Goal: Find specific fact: Find specific fact

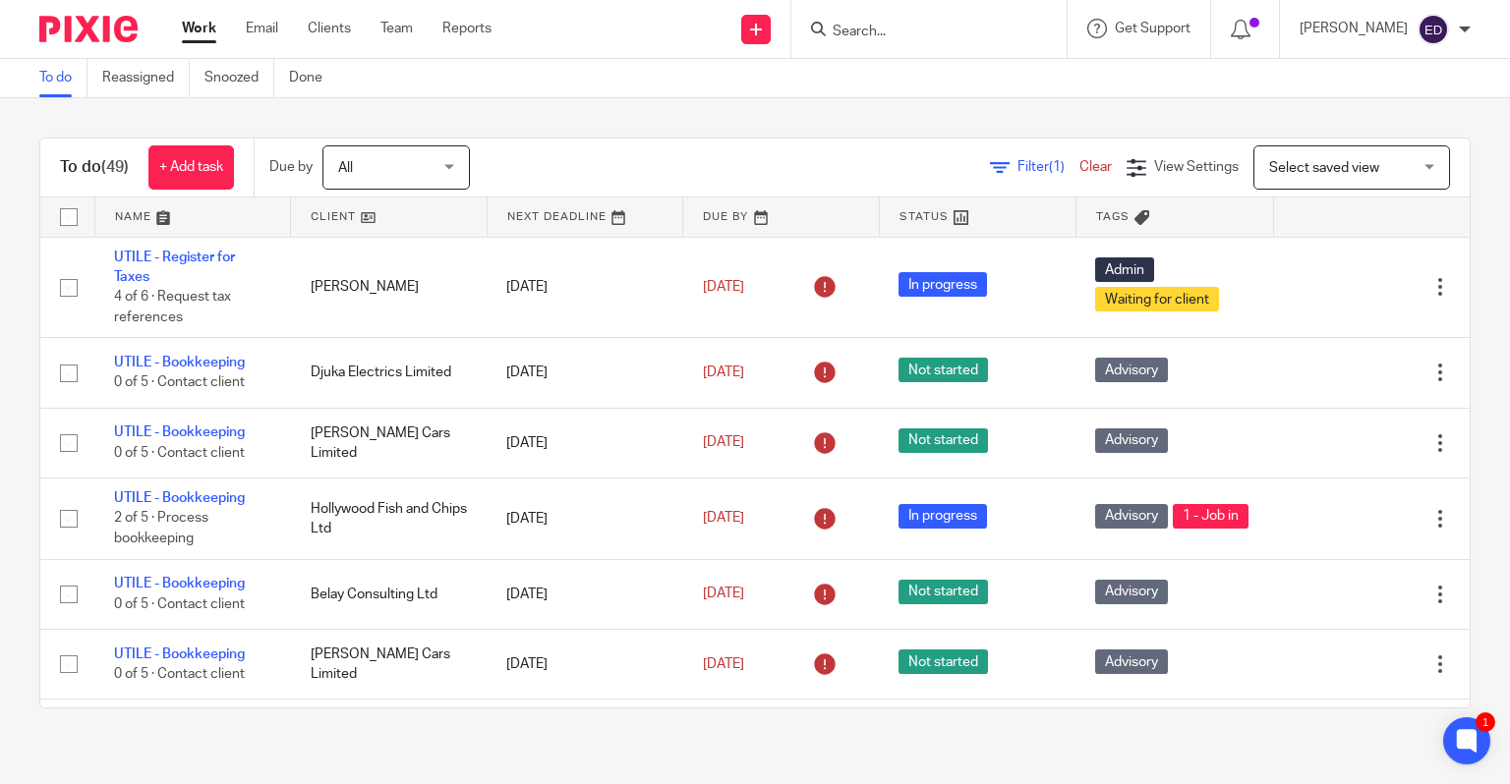
click at [926, 30] on input "Search" at bounding box center [919, 33] width 177 height 18
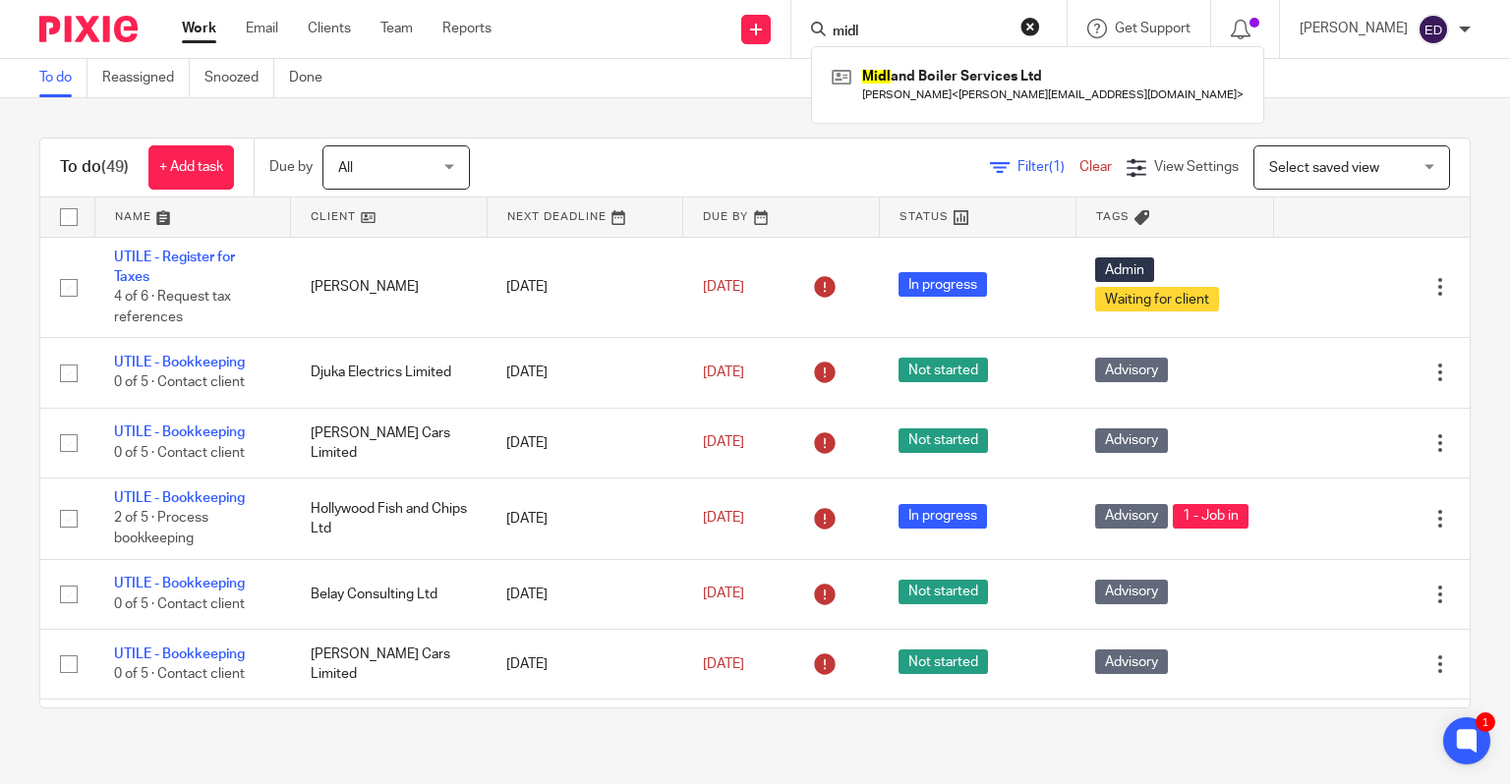
type input "midl"
click at [987, 58] on div "Midl and Boiler Services Ltd Nicholas Smith < nicholas_i_smith@hotmail.co.uk >" at bounding box center [1037, 84] width 453 height 77
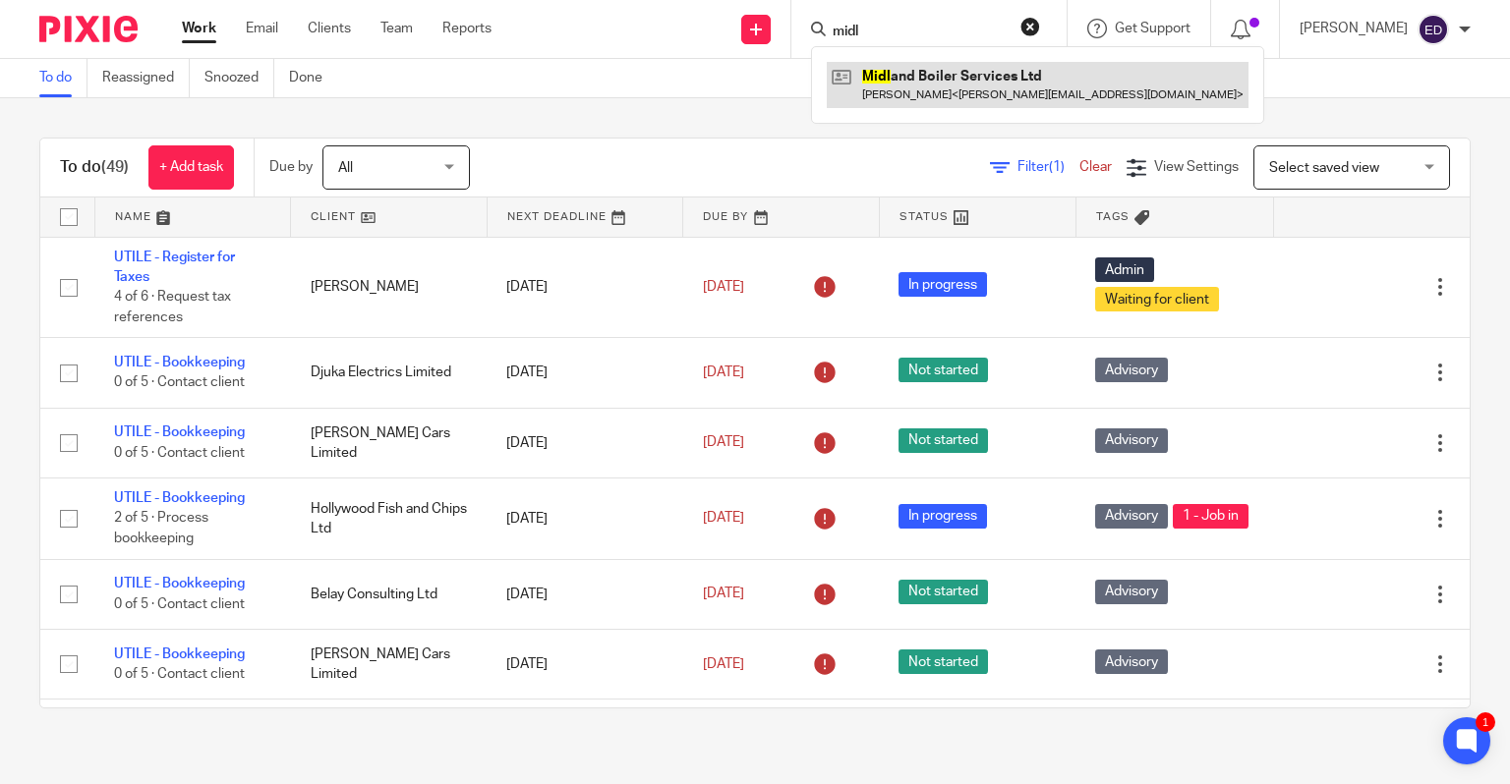
click at [987, 93] on link at bounding box center [1038, 84] width 422 height 45
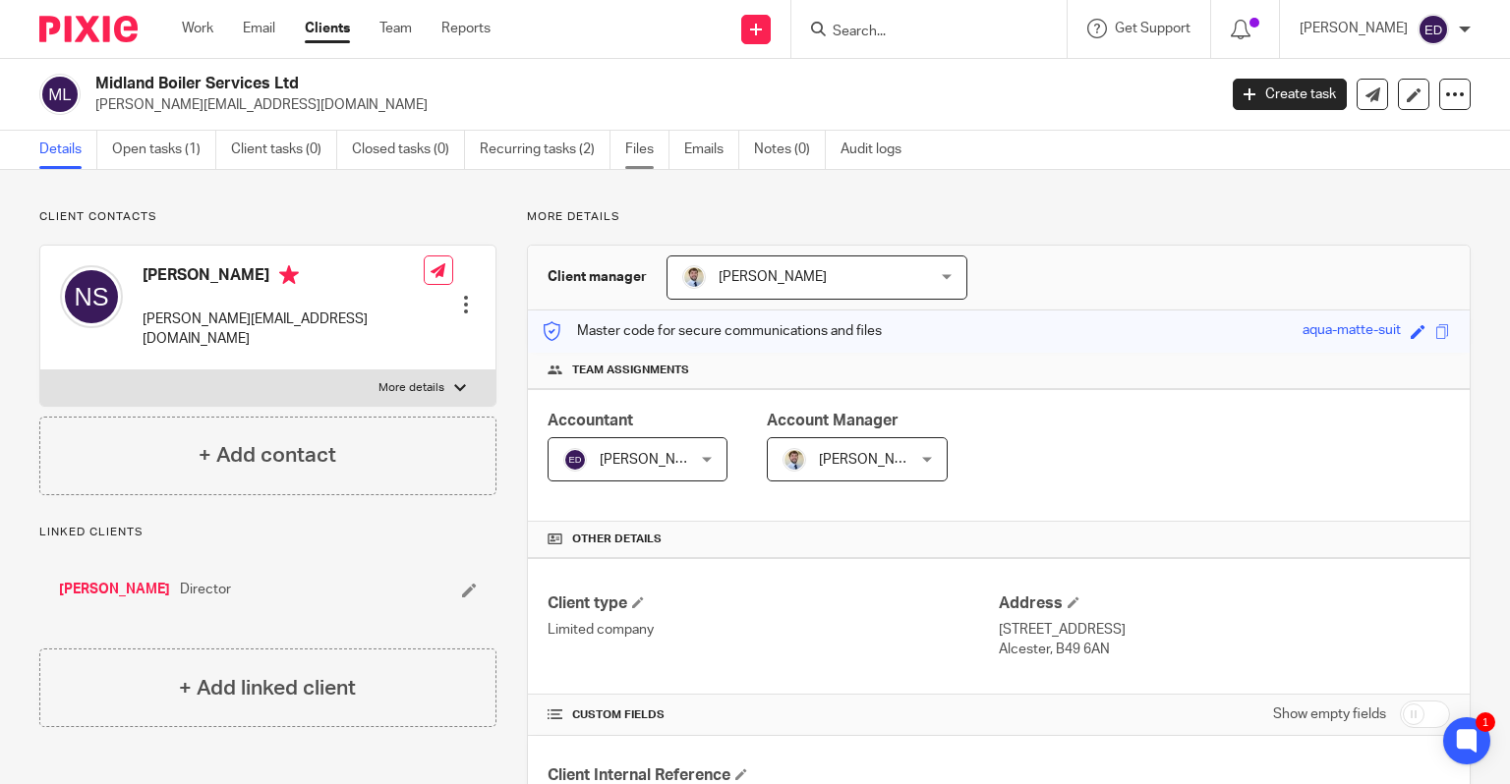
click at [640, 155] on link "Files" at bounding box center [647, 150] width 44 height 38
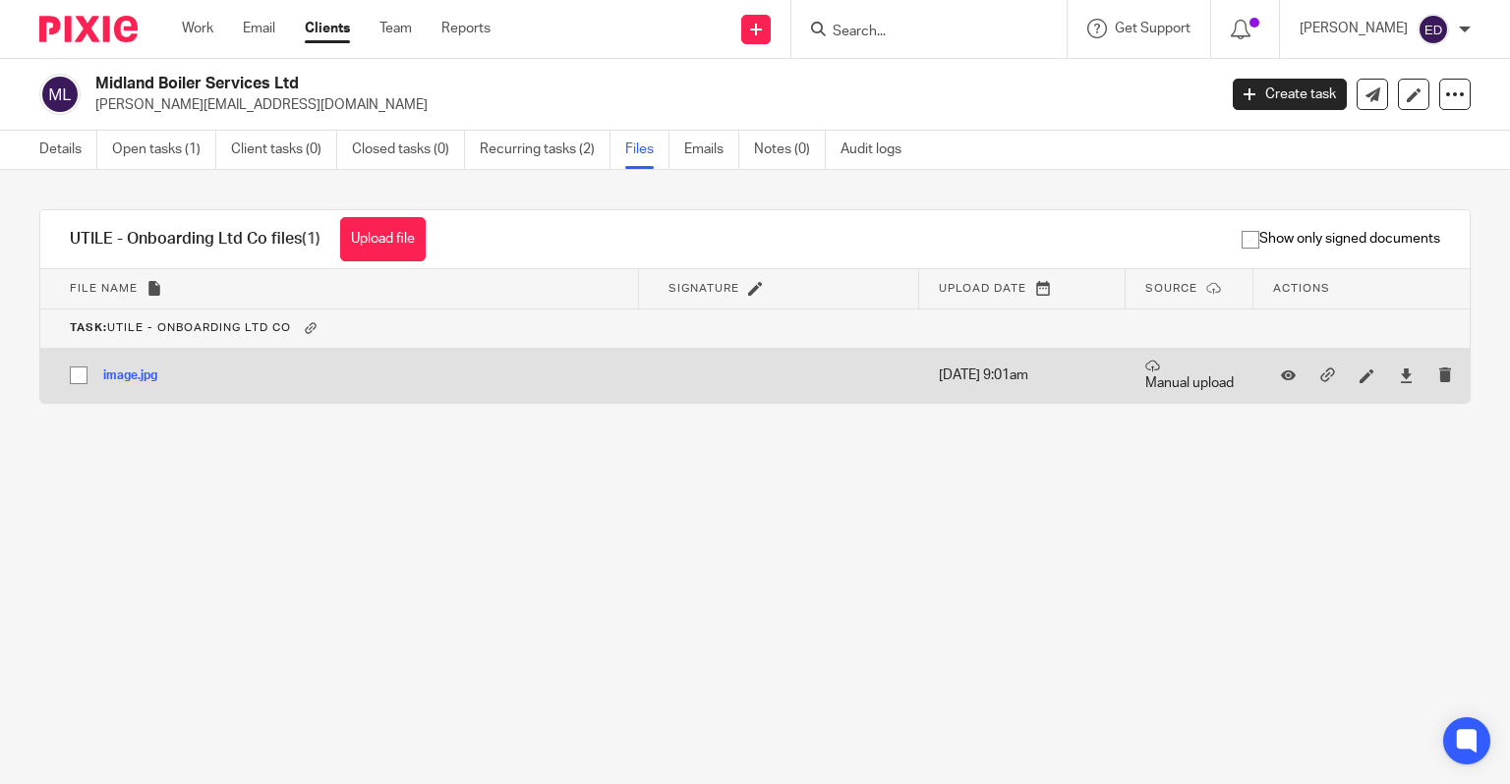
click at [130, 379] on button "image.jpg" at bounding box center [137, 377] width 69 height 14
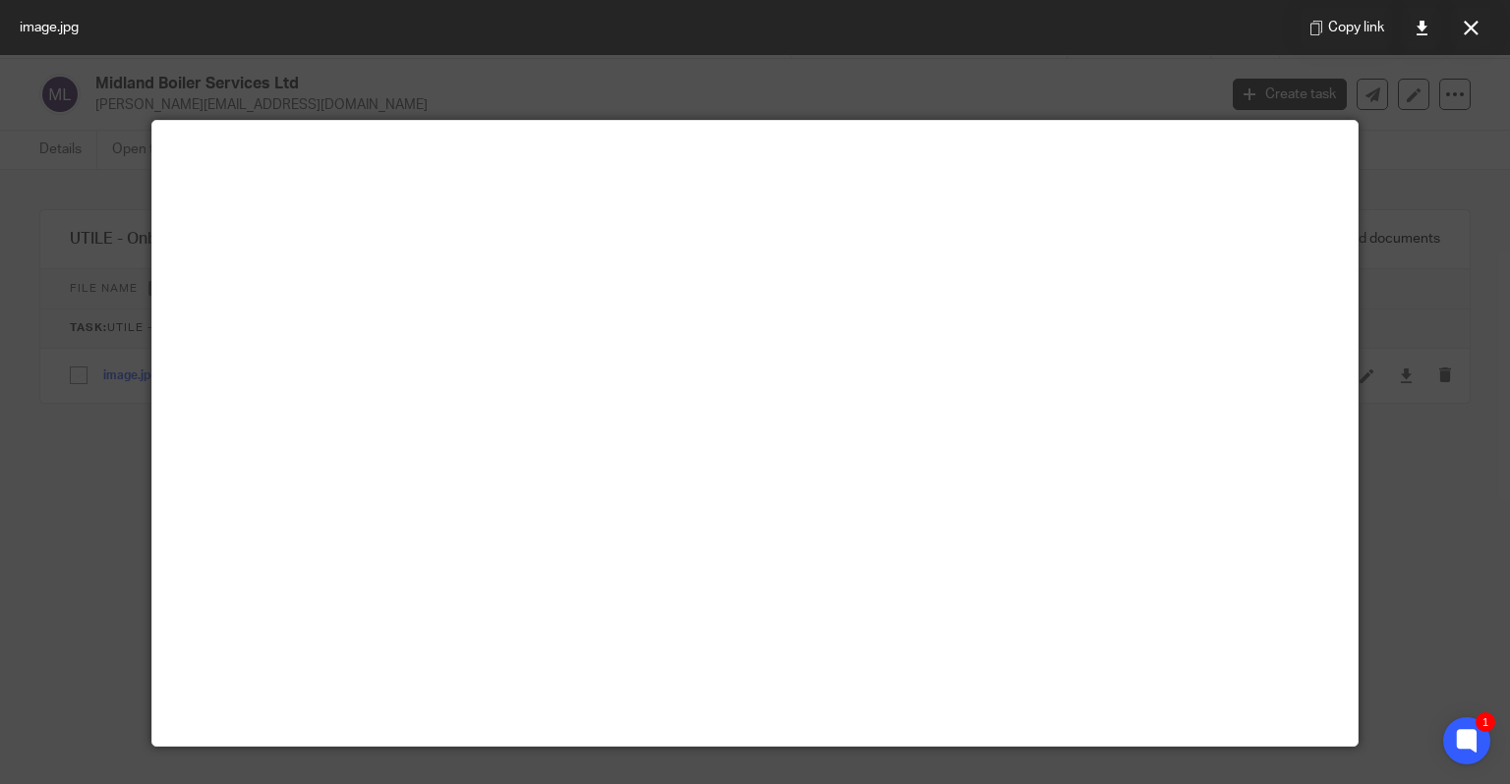
scroll to position [197, 0]
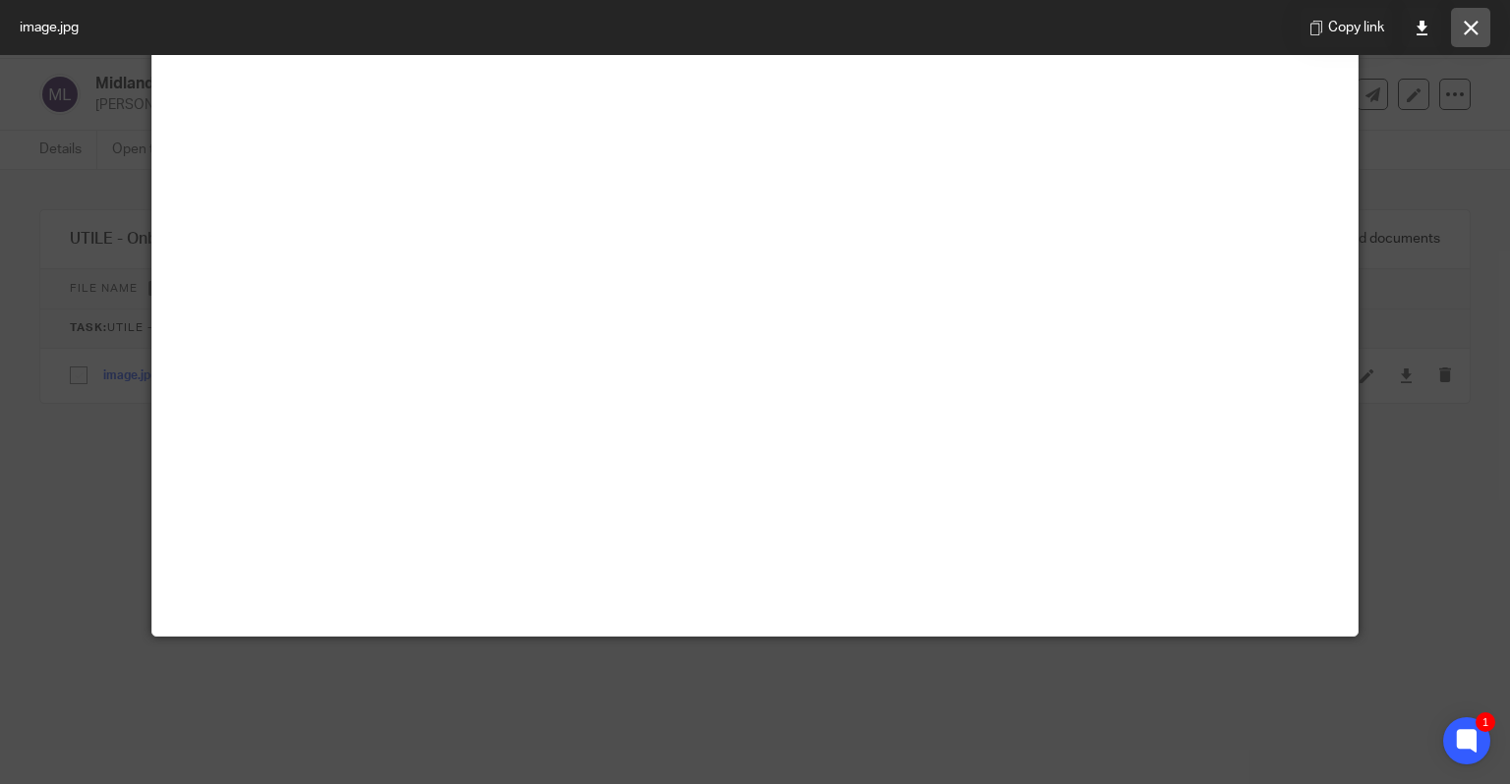
click at [1478, 22] on icon at bounding box center [1471, 28] width 15 height 15
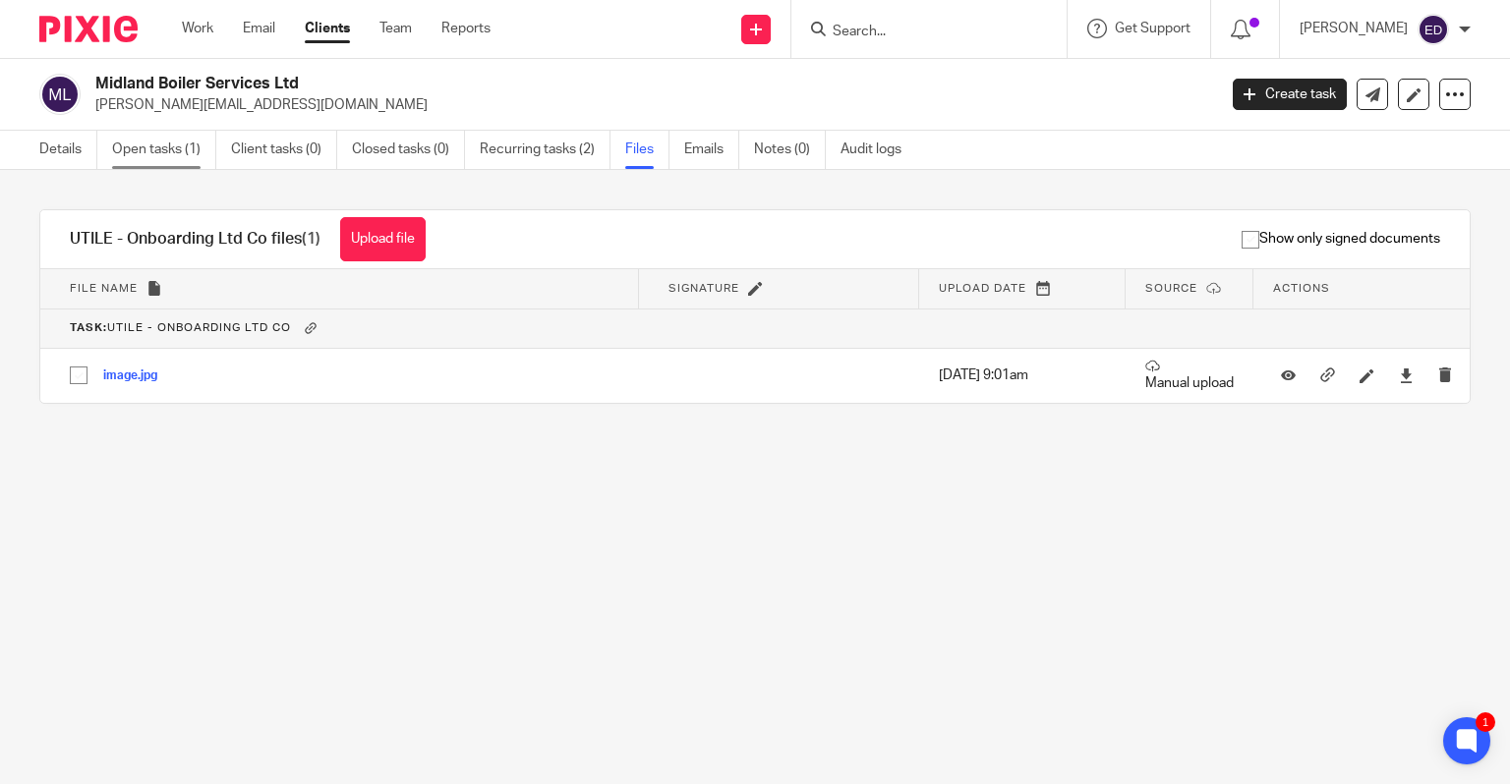
click at [122, 139] on link "Open tasks (1)" at bounding box center [164, 150] width 104 height 38
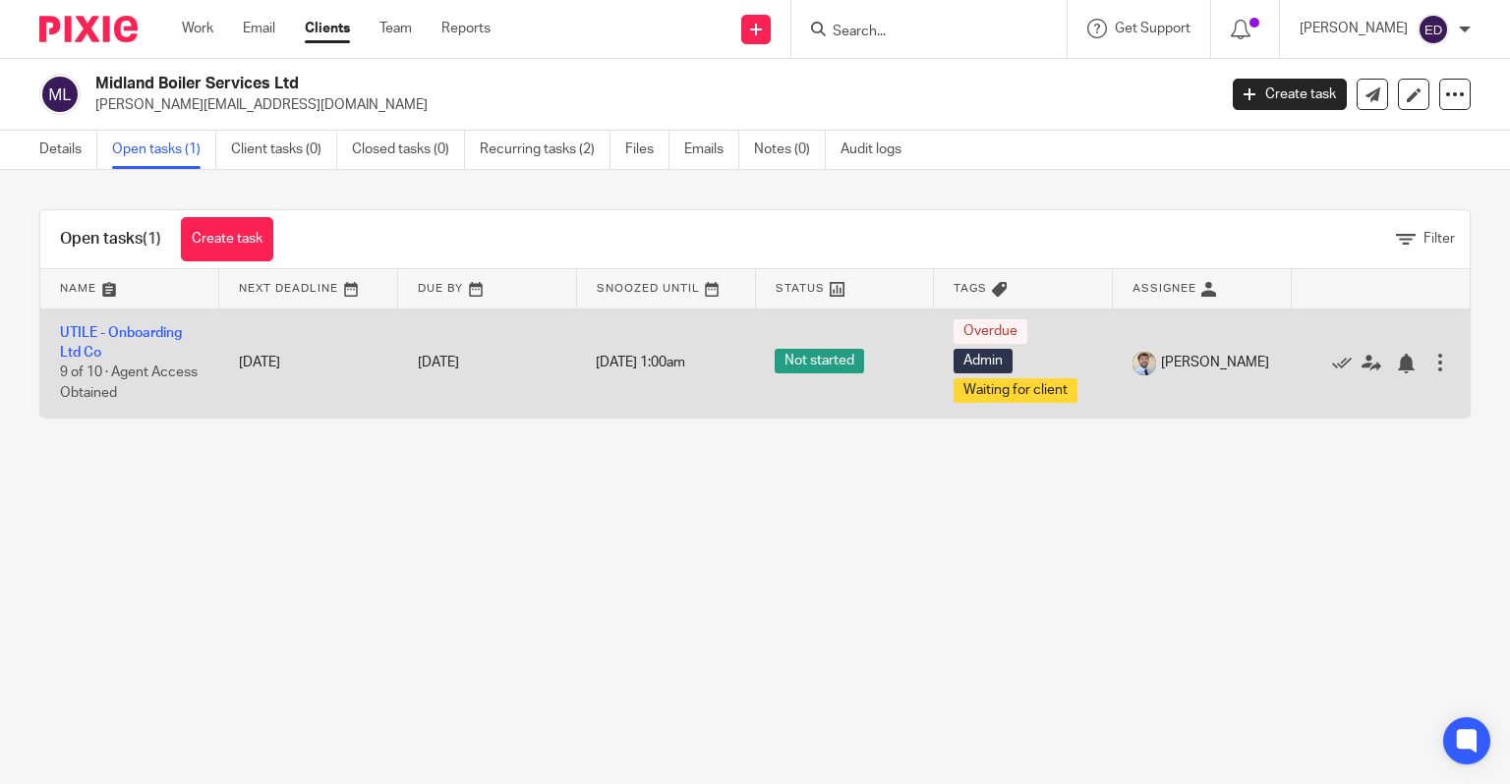
click at [106, 343] on td "UTILE - Onboarding Ltd Co 9 of 10 · Agent Access Obtained" at bounding box center [129, 363] width 179 height 109
click at [114, 332] on link "UTILE - Onboarding Ltd Co" at bounding box center [121, 342] width 122 height 33
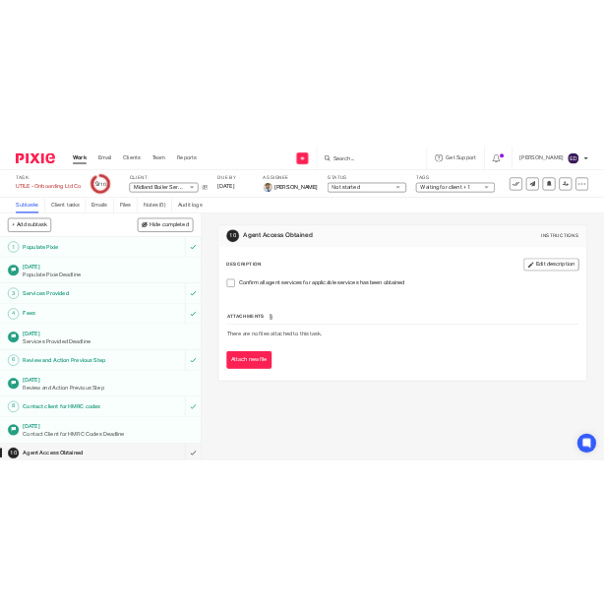
scroll to position [4, 0]
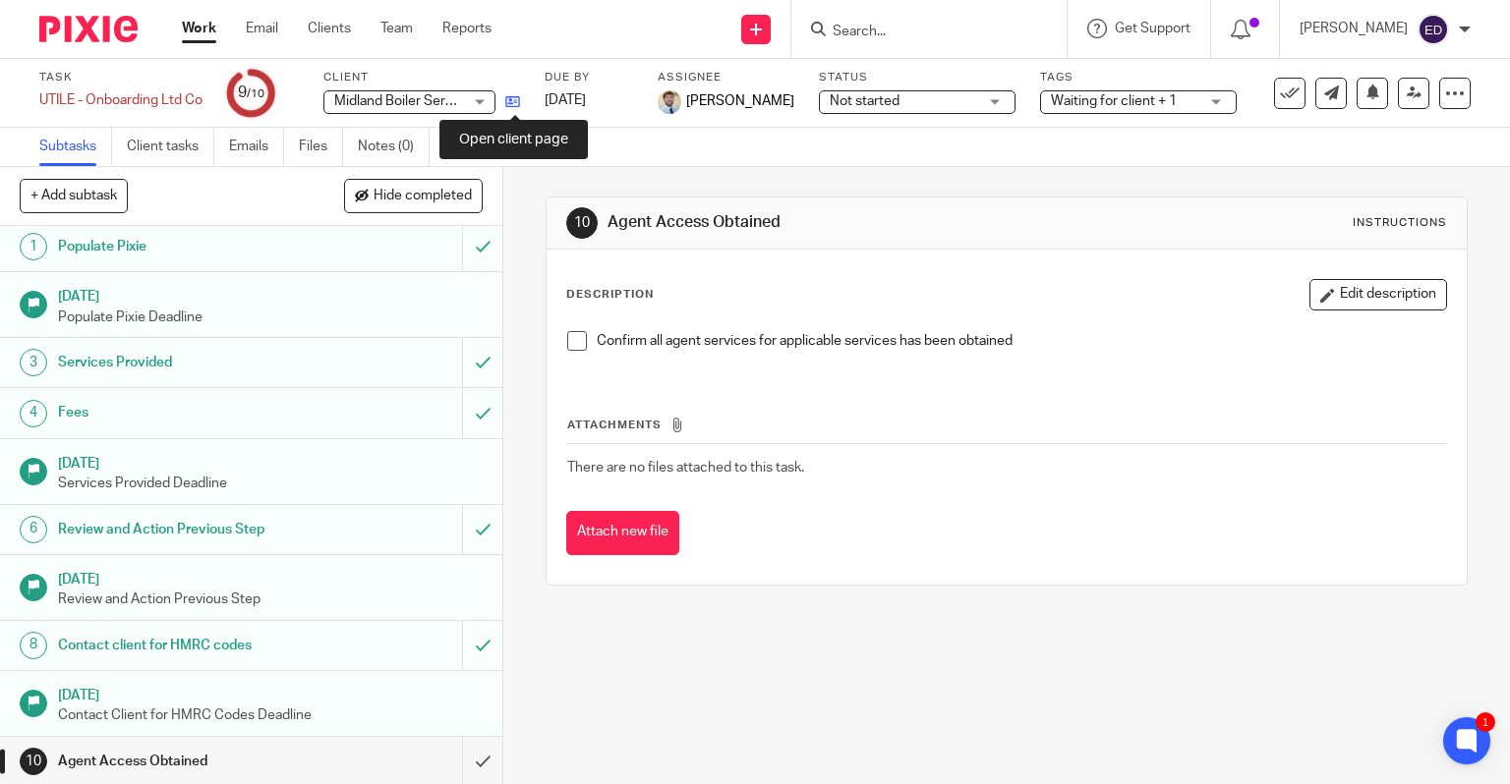
click at [512, 101] on icon at bounding box center [512, 101] width 15 height 15
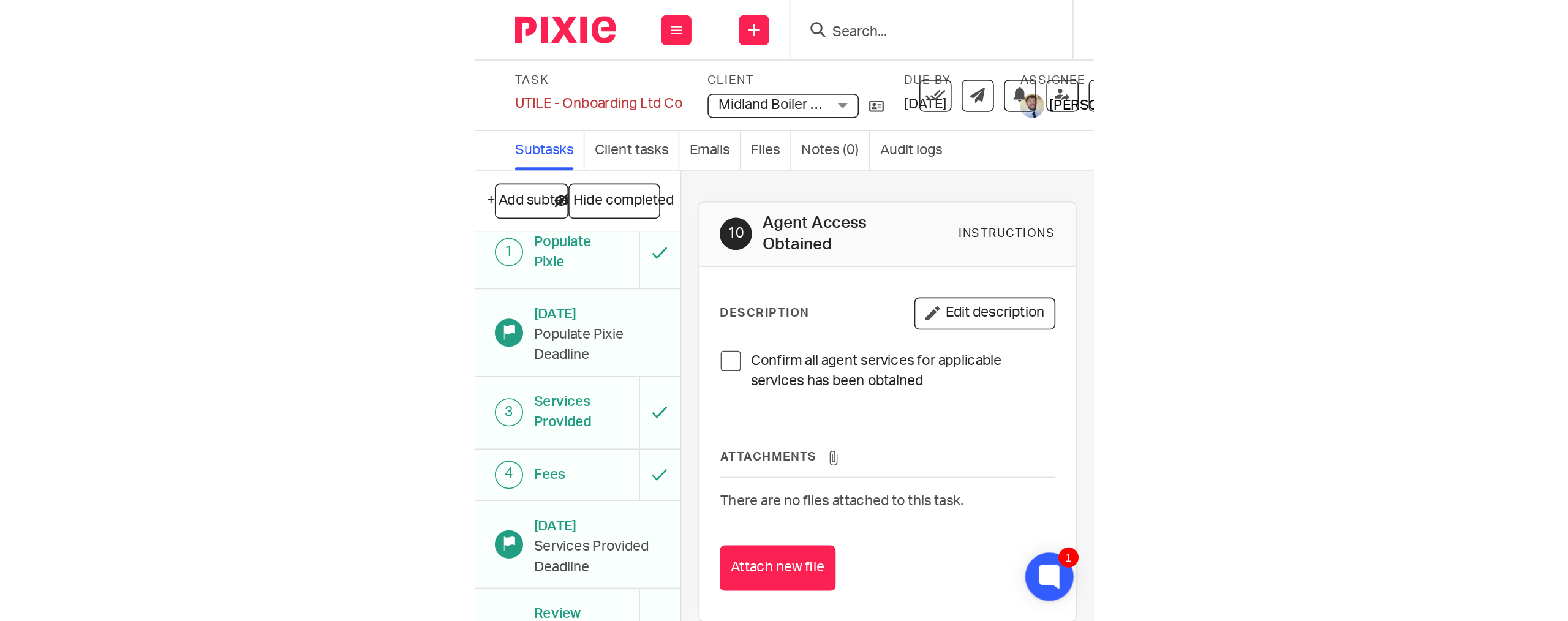
scroll to position [0, 0]
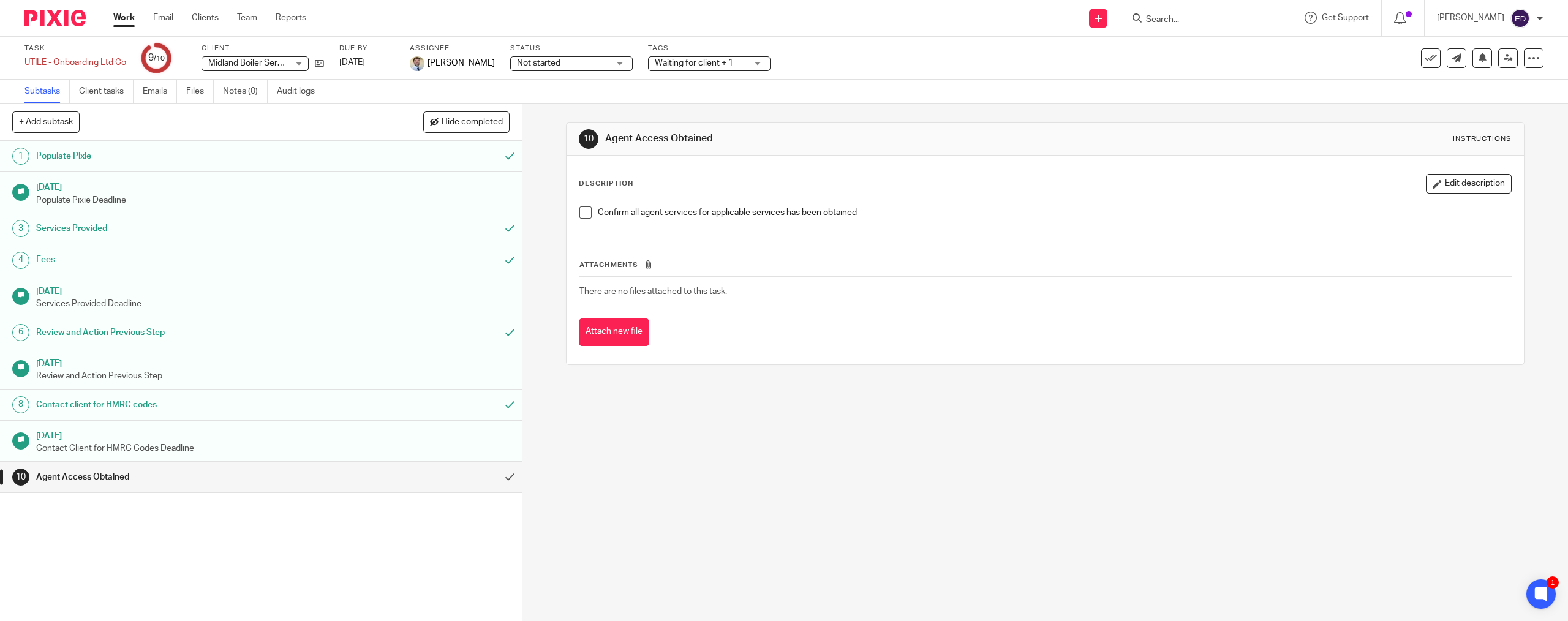
click at [940, 5] on div at bounding box center [1205, 18] width 171 height 36
click at [940, 19] on input "Search" at bounding box center [1199, 21] width 110 height 11
click at [940, 21] on input "Search" at bounding box center [1199, 21] width 110 height 11
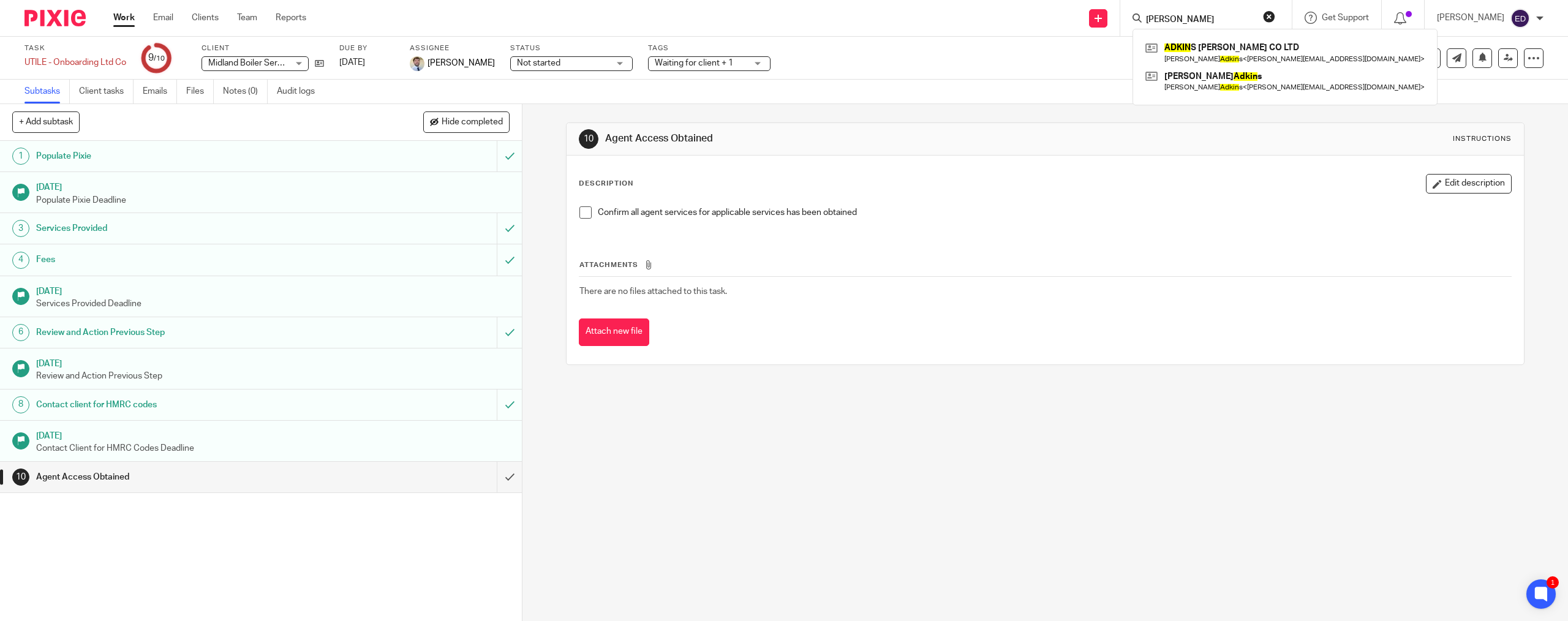
type input "adkins"
click button "submit" at bounding box center [0, 0] width 0 height 0
click at [940, 58] on link at bounding box center [1301, 52] width 318 height 28
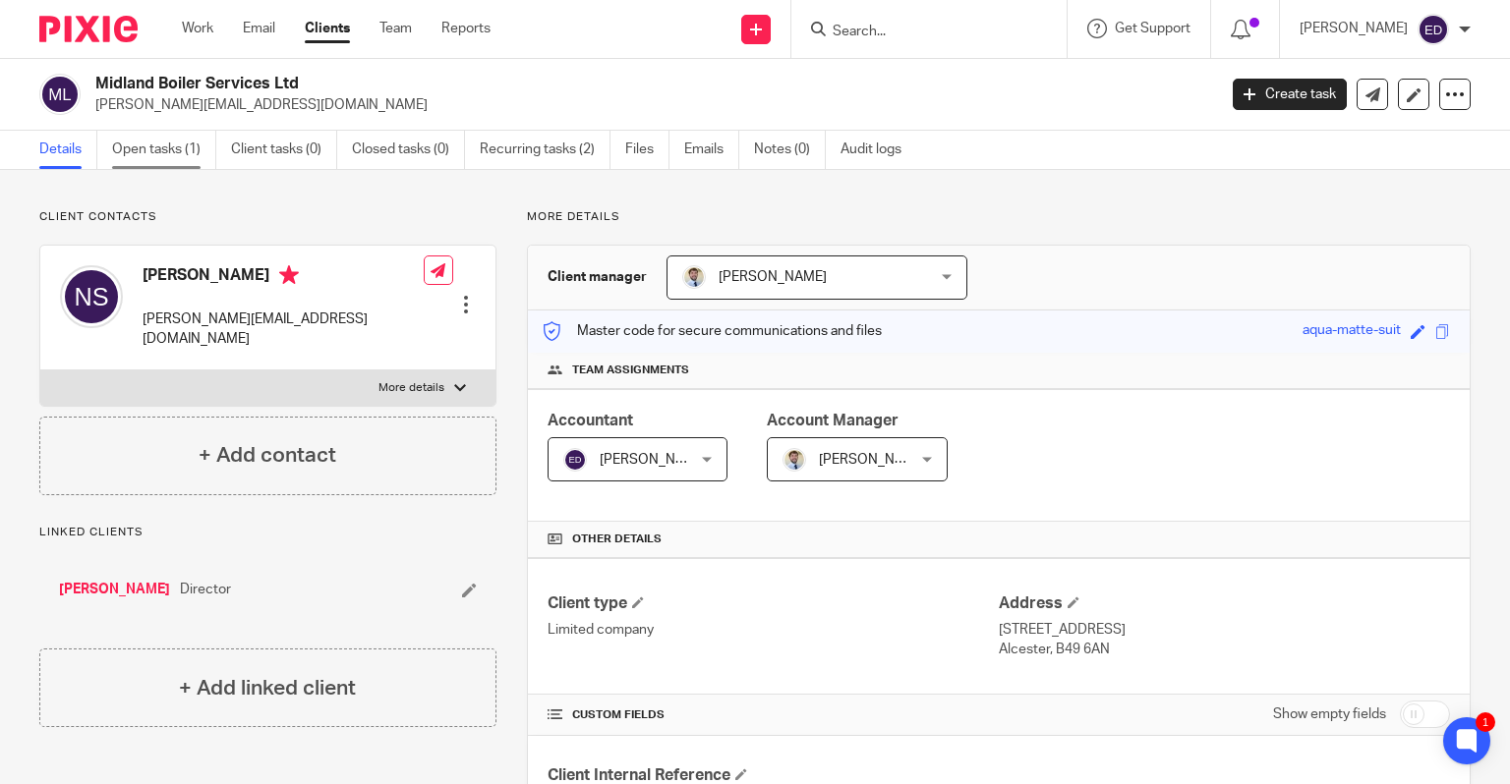
click at [144, 157] on link "Open tasks (1)" at bounding box center [164, 150] width 104 height 38
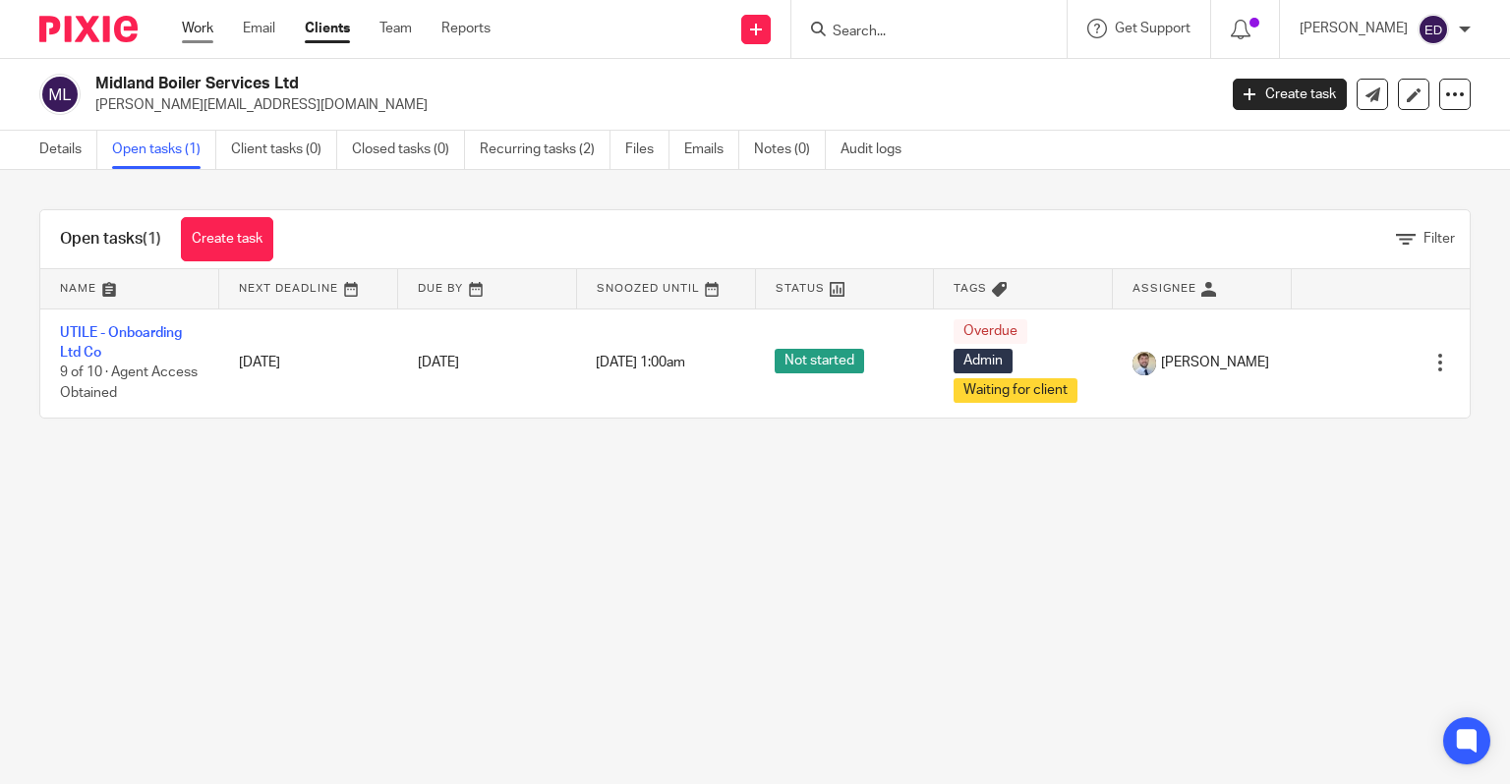
click at [206, 33] on link "Work" at bounding box center [197, 29] width 31 height 20
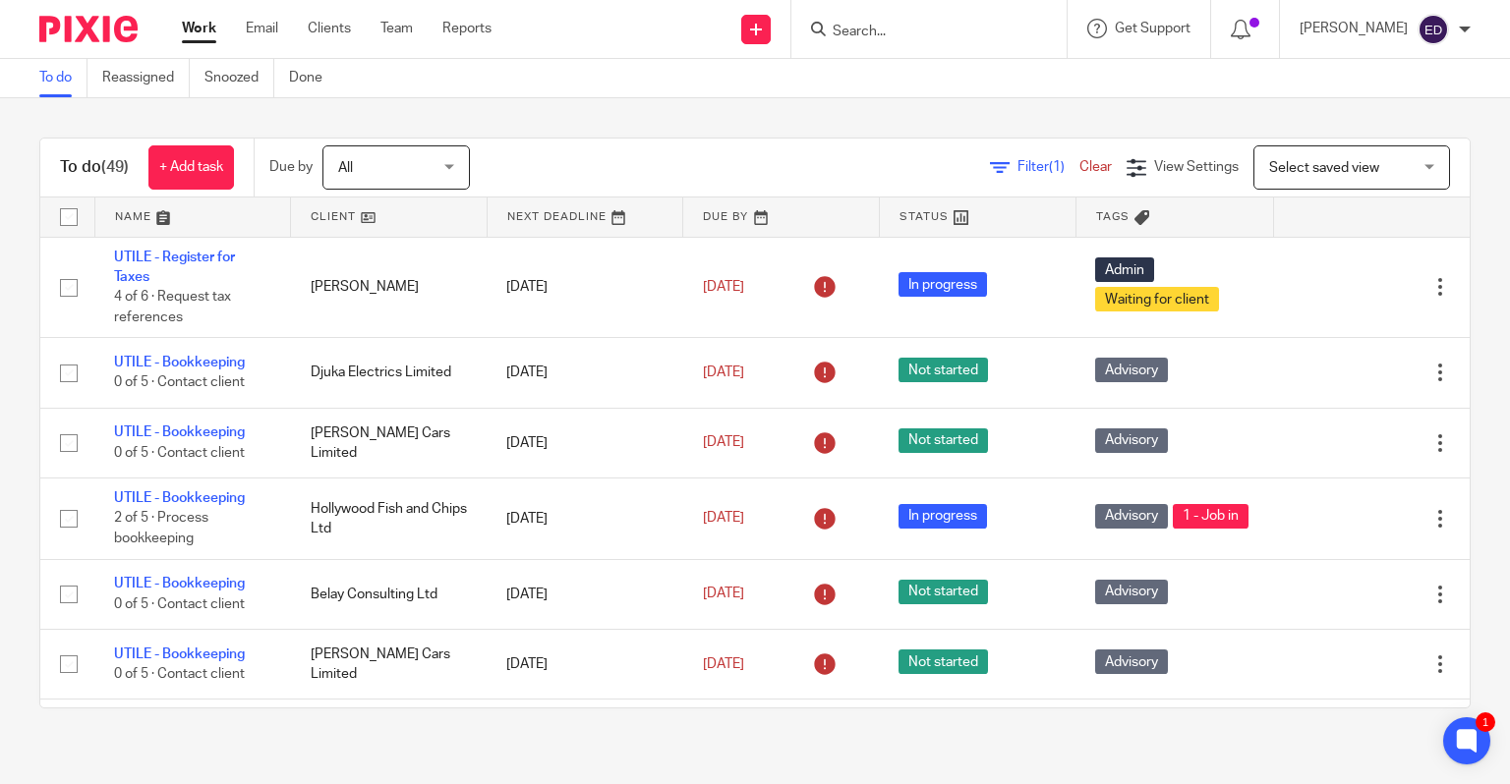
click at [914, 31] on input "Search" at bounding box center [919, 33] width 177 height 18
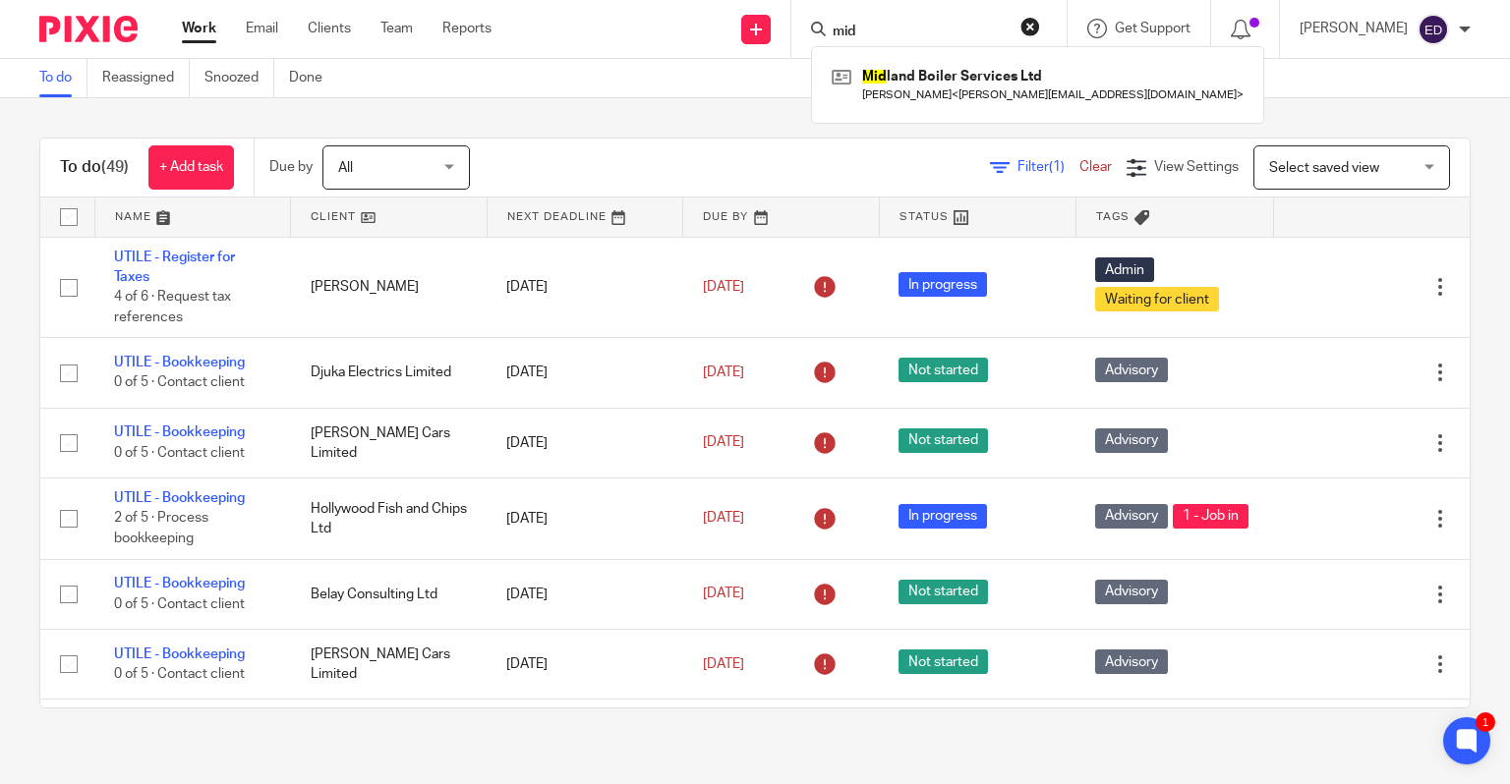
type input "mid"
click button "submit" at bounding box center [0, 0] width 0 height 0
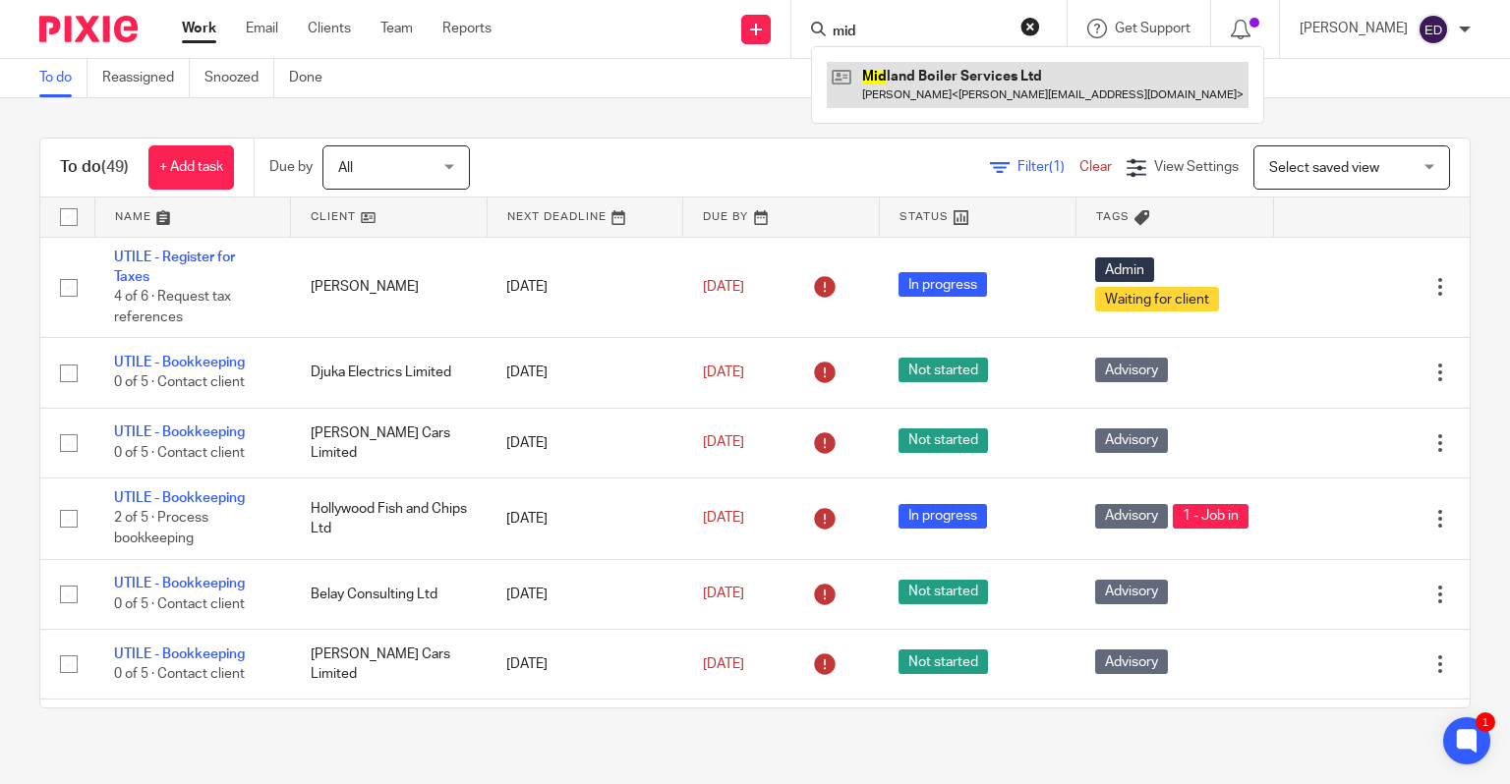
click at [983, 84] on link at bounding box center [1038, 84] width 422 height 45
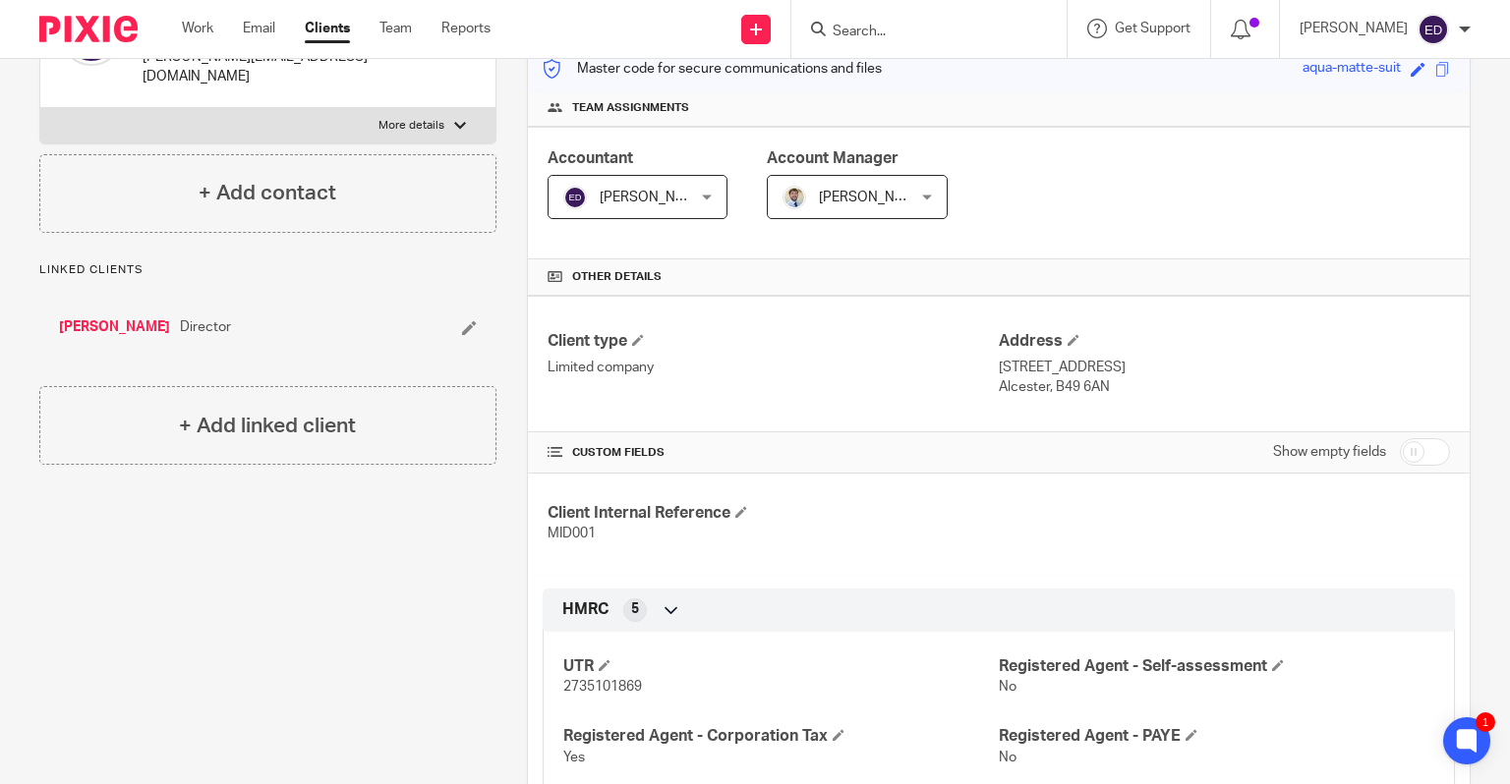
scroll to position [295, 0]
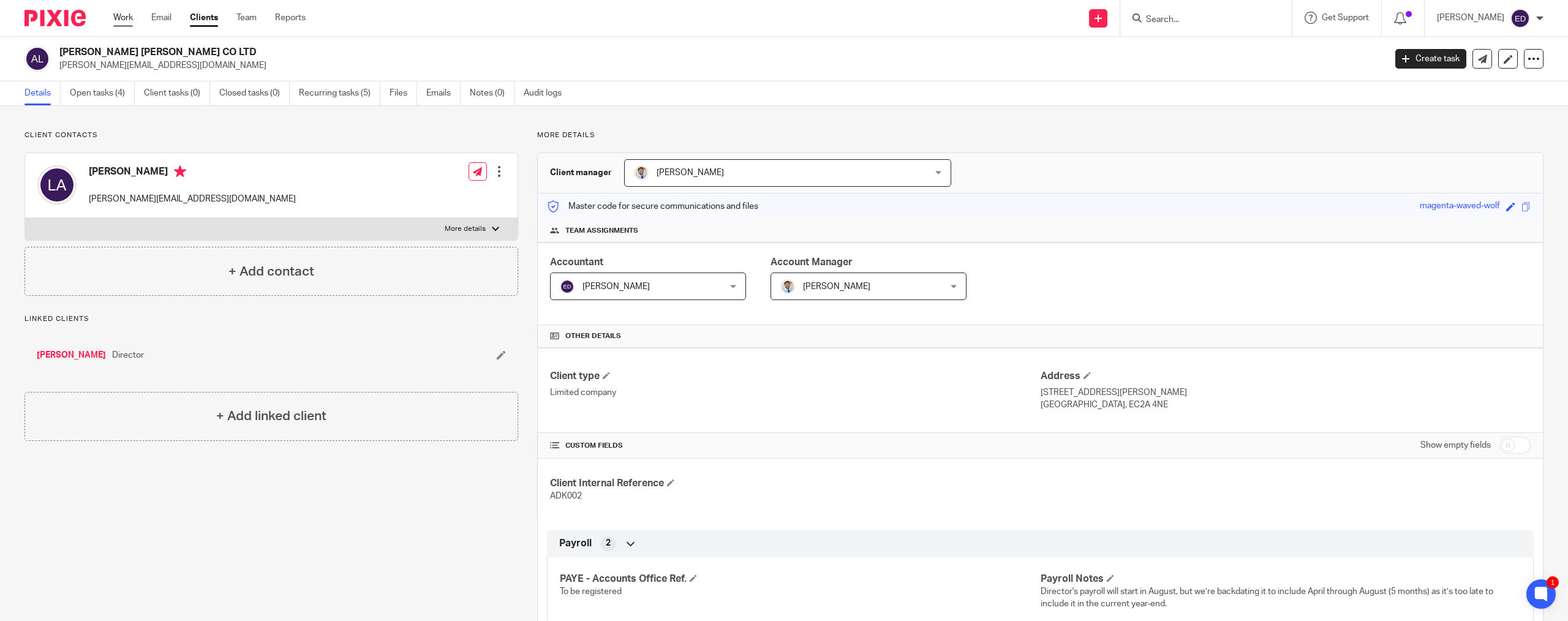
click at [126, 16] on link "Work" at bounding box center [123, 18] width 19 height 12
click at [98, 98] on link "Open tasks (4)" at bounding box center [102, 93] width 65 height 24
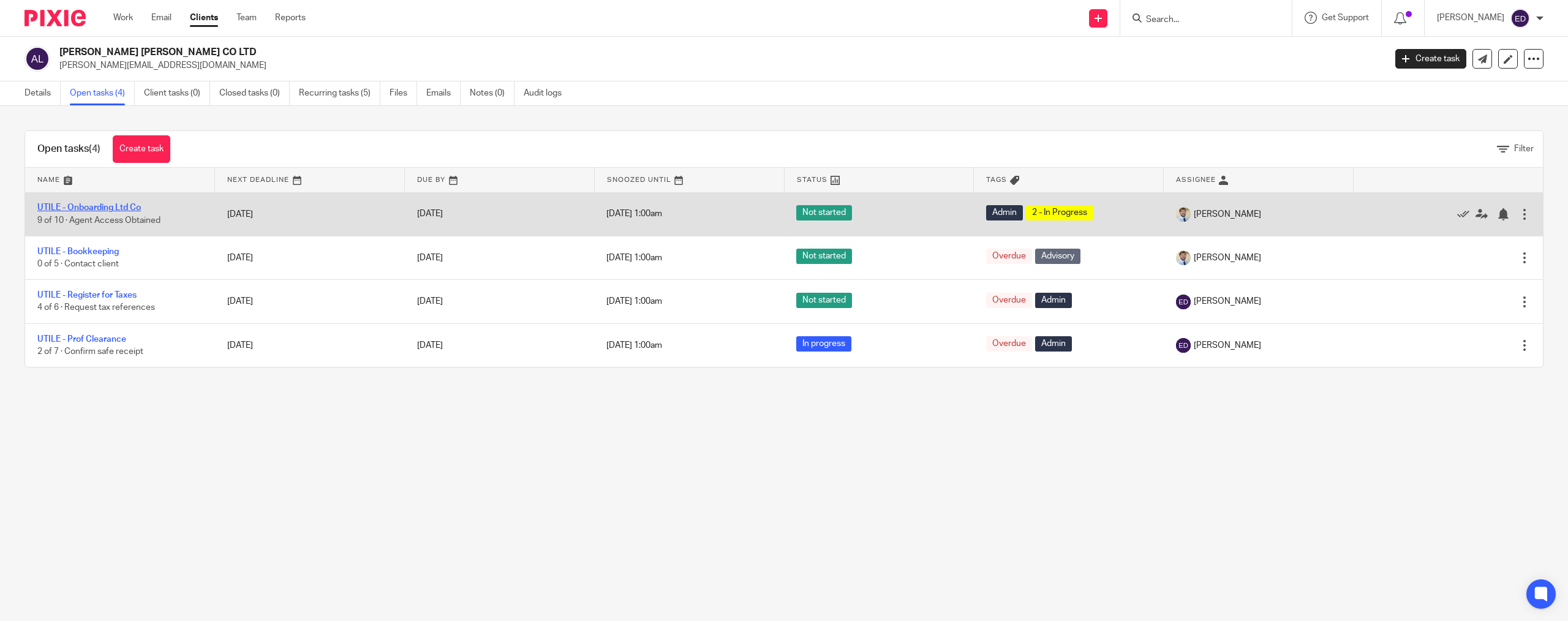
click at [119, 204] on link "UTILE - Onboarding Ltd Co" at bounding box center [89, 207] width 103 height 9
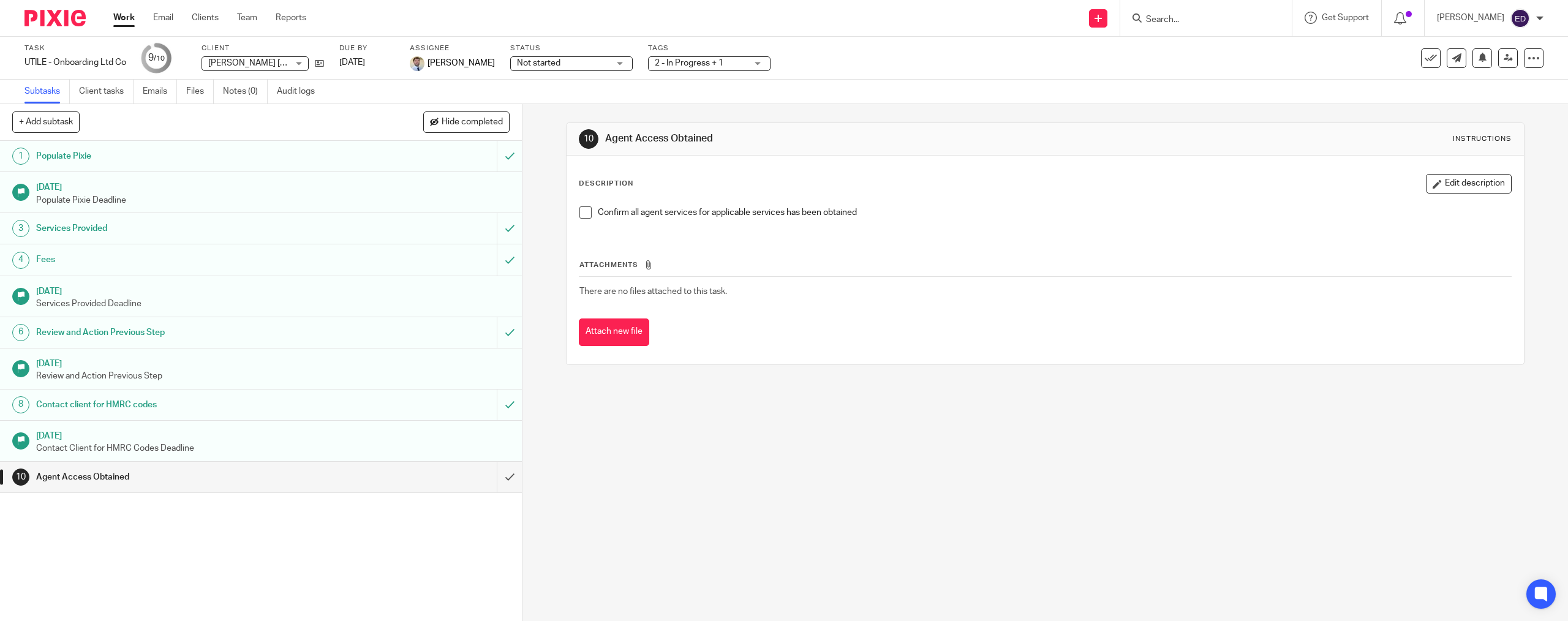
click at [130, 16] on link "Work" at bounding box center [124, 18] width 21 height 12
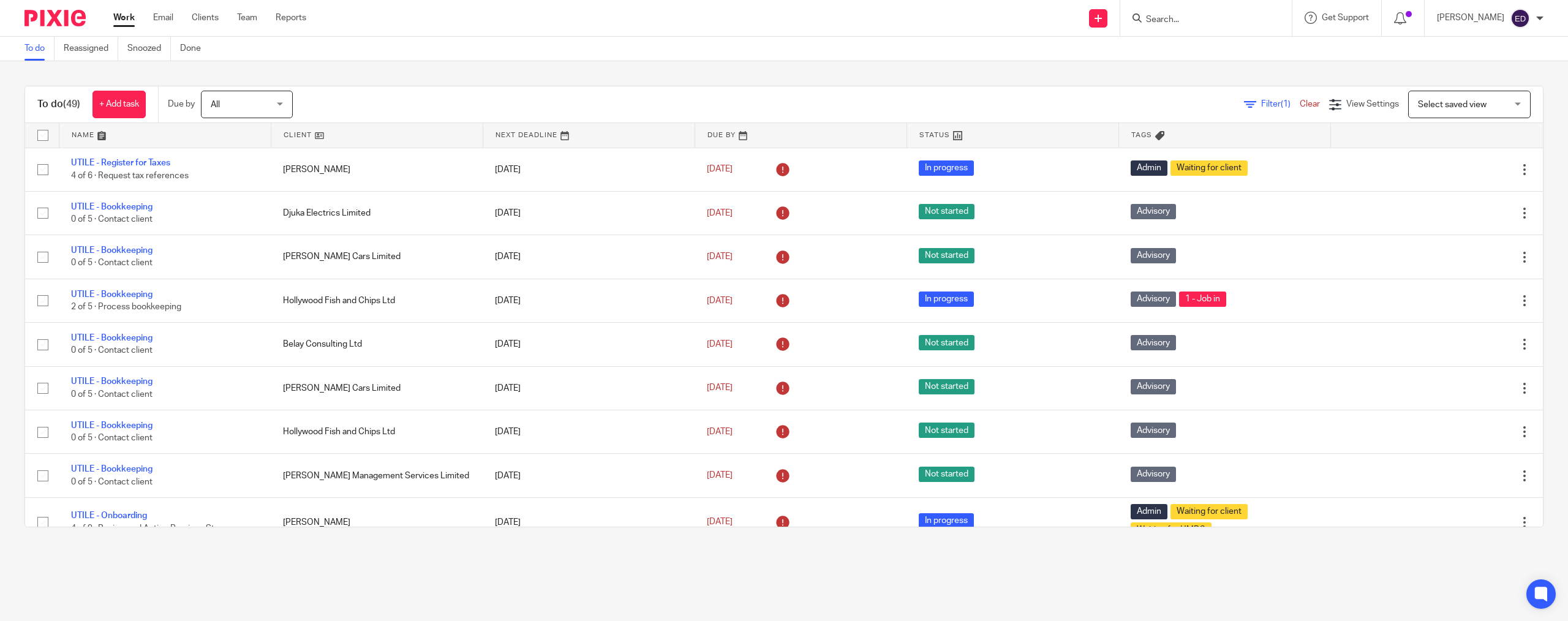
click at [1197, 9] on div at bounding box center [1205, 18] width 171 height 36
click at [1191, 20] on input "Search" at bounding box center [1199, 21] width 110 height 11
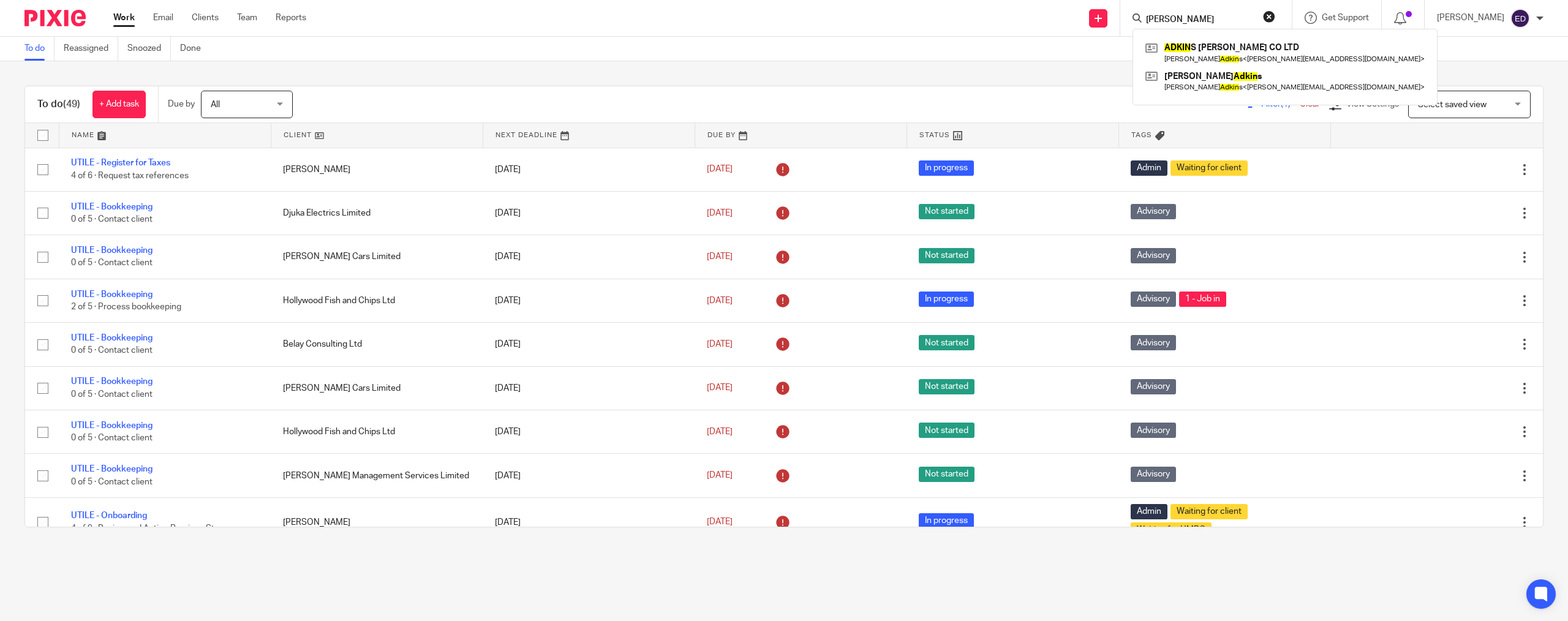
type input "adkins"
click button "submit" at bounding box center [0, 0] width 0 height 0
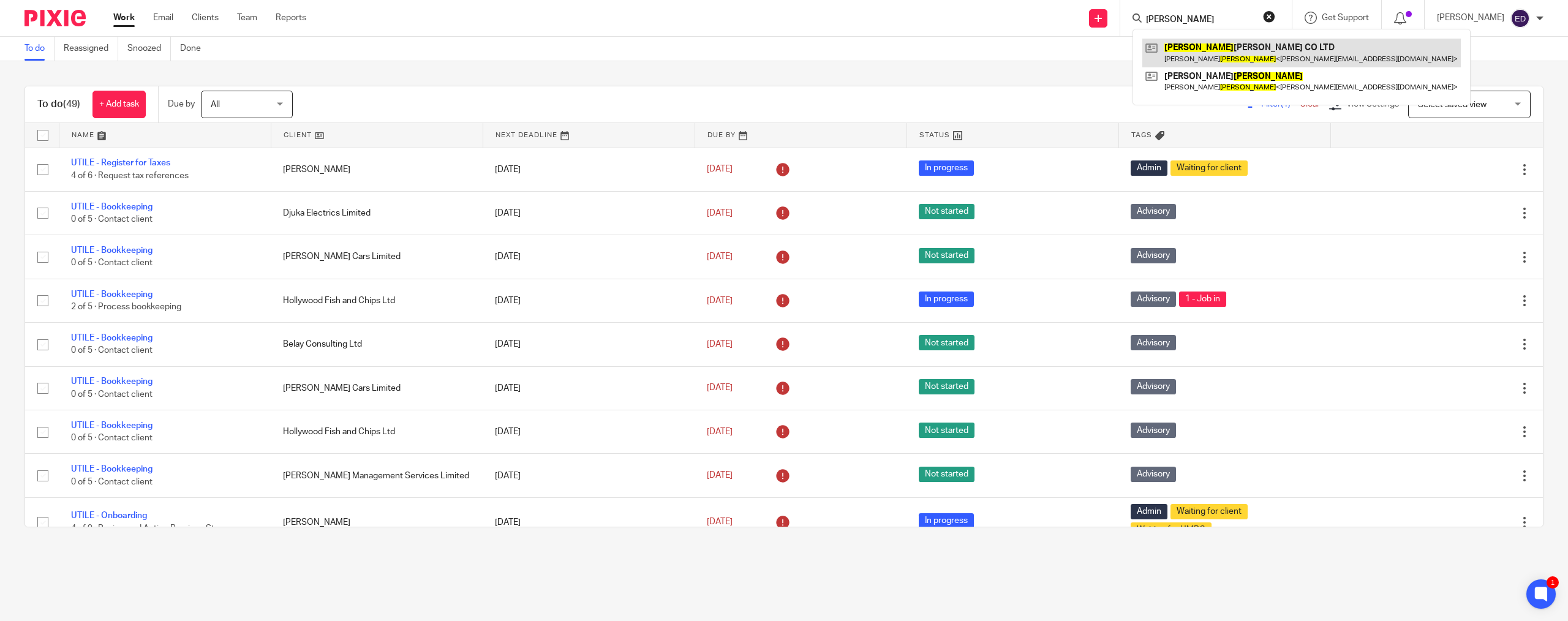
click at [1200, 63] on link at bounding box center [1301, 52] width 318 height 28
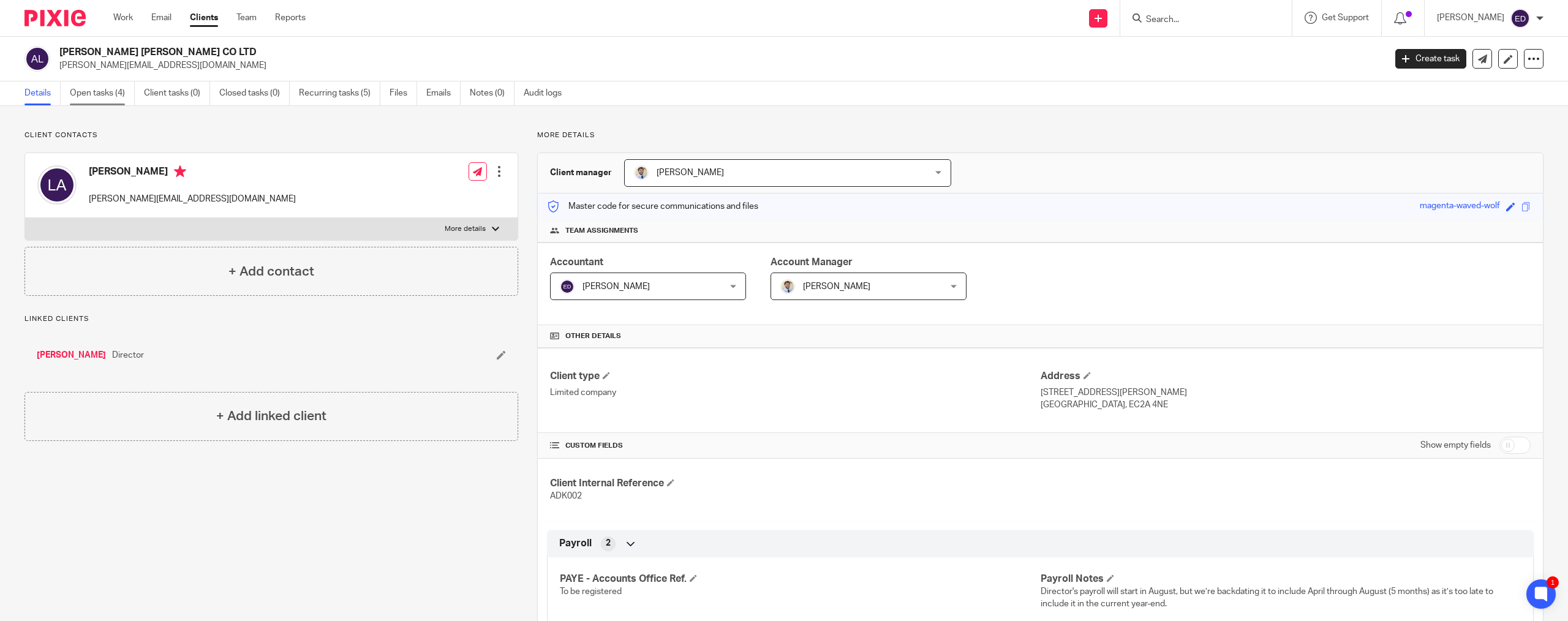
click at [116, 88] on link "Open tasks (4)" at bounding box center [102, 93] width 65 height 24
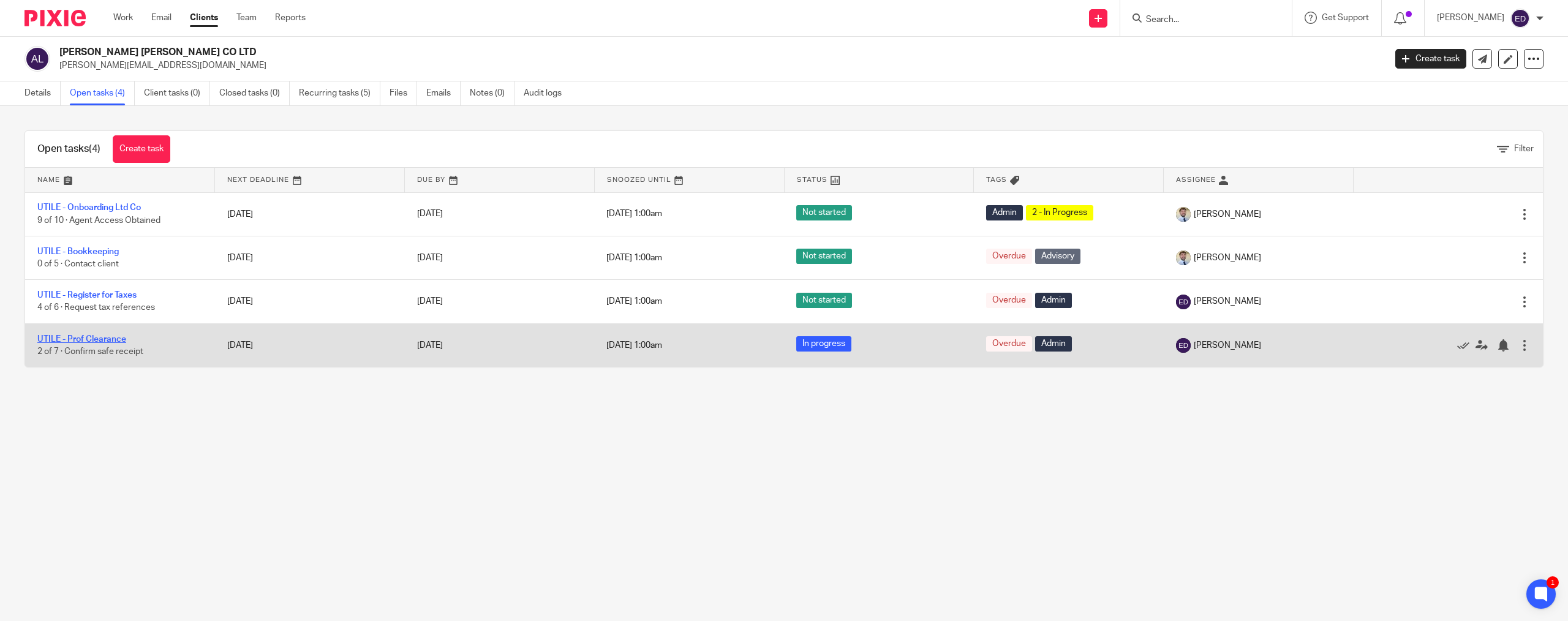
click at [103, 340] on link "UTILE - Prof Clearance" at bounding box center [82, 339] width 89 height 9
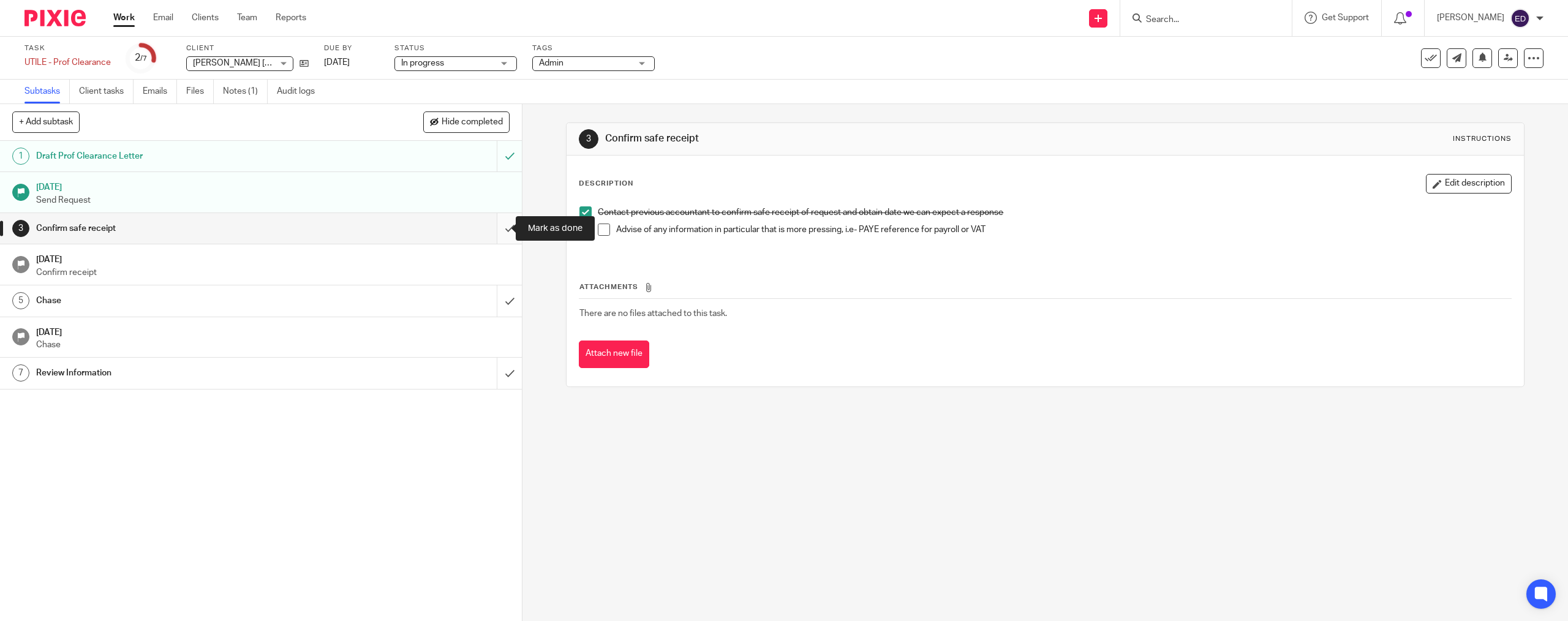
click at [498, 228] on input "submit" at bounding box center [261, 228] width 522 height 31
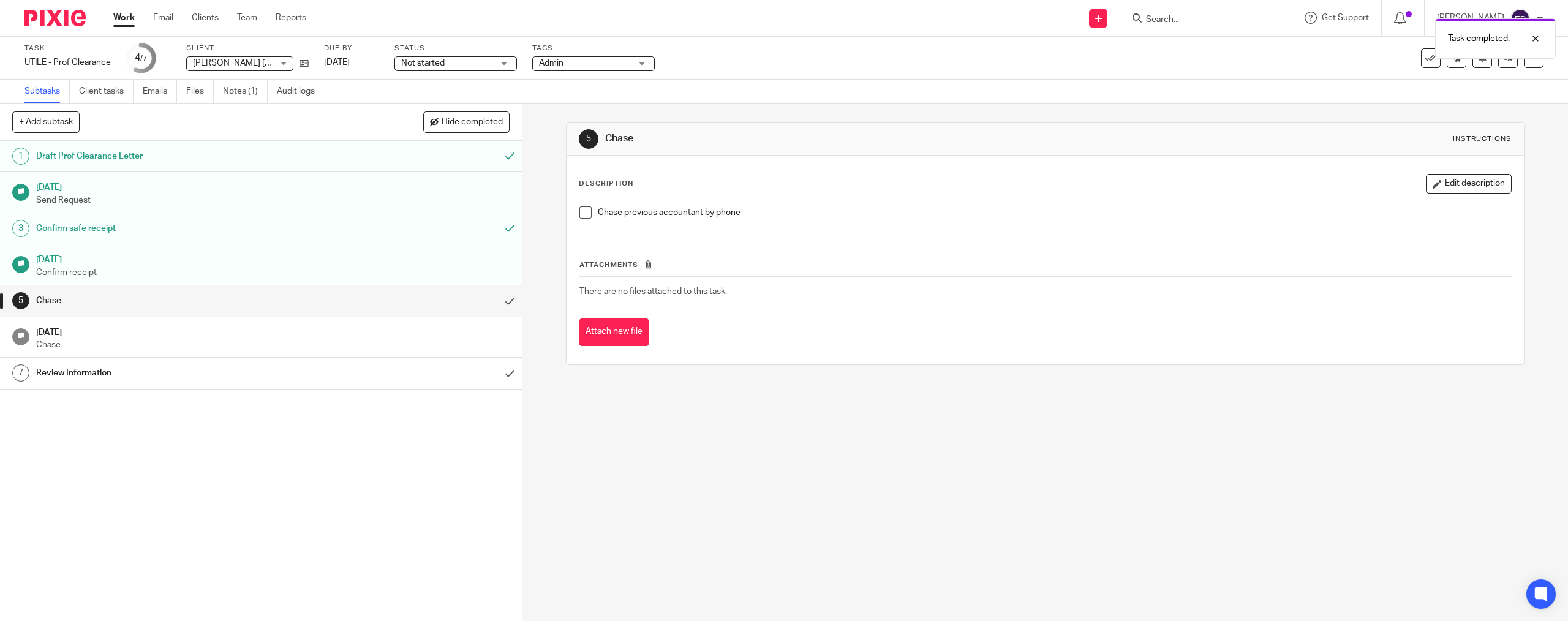
click at [589, 215] on li "Chase previous accountant by phone" at bounding box center [1045, 215] width 931 height 18
click at [584, 215] on span at bounding box center [586, 212] width 12 height 12
click at [501, 296] on input "submit" at bounding box center [261, 300] width 522 height 31
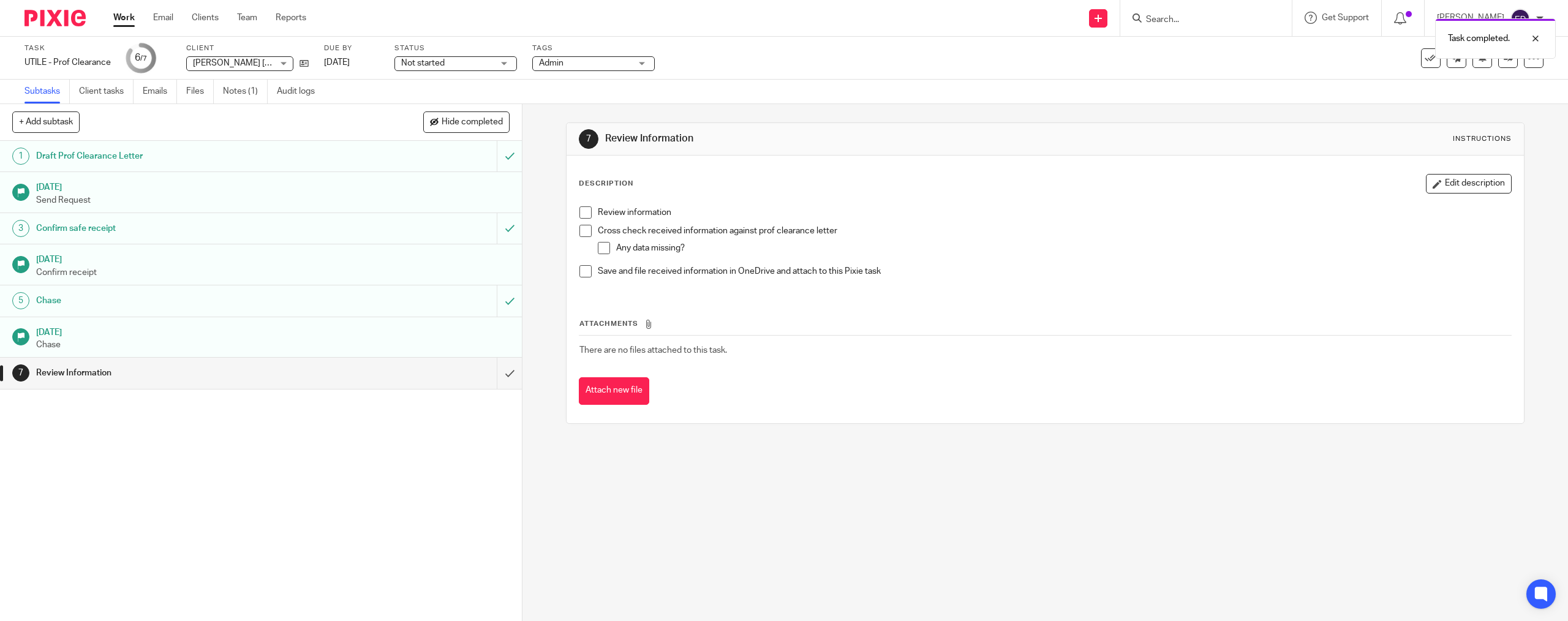
click at [579, 208] on span at bounding box center [586, 212] width 12 height 12
click at [575, 229] on div "Review information Cross check received information against prof clearance lett…" at bounding box center [1045, 246] width 943 height 92
click at [585, 231] on span at bounding box center [586, 231] width 12 height 12
click at [605, 250] on span at bounding box center [604, 248] width 12 height 12
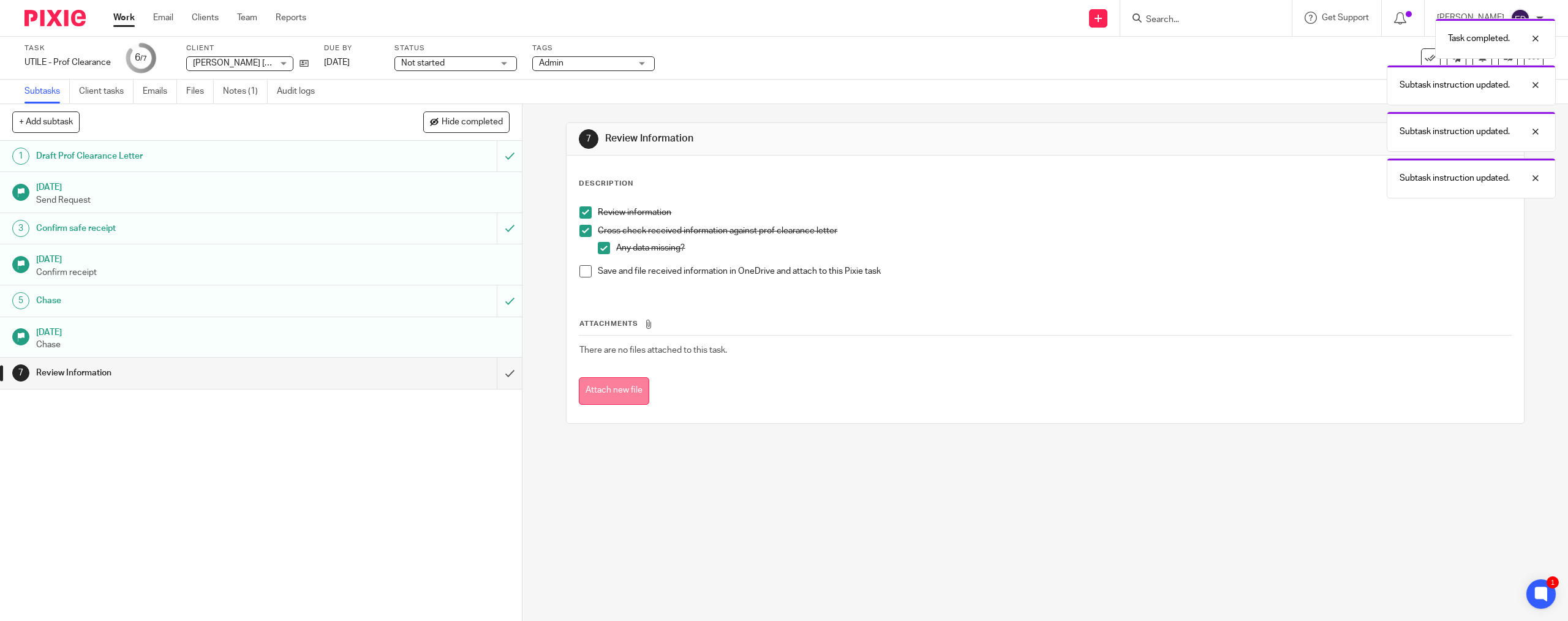
click at [621, 388] on button "Attach new file" at bounding box center [614, 391] width 70 height 27
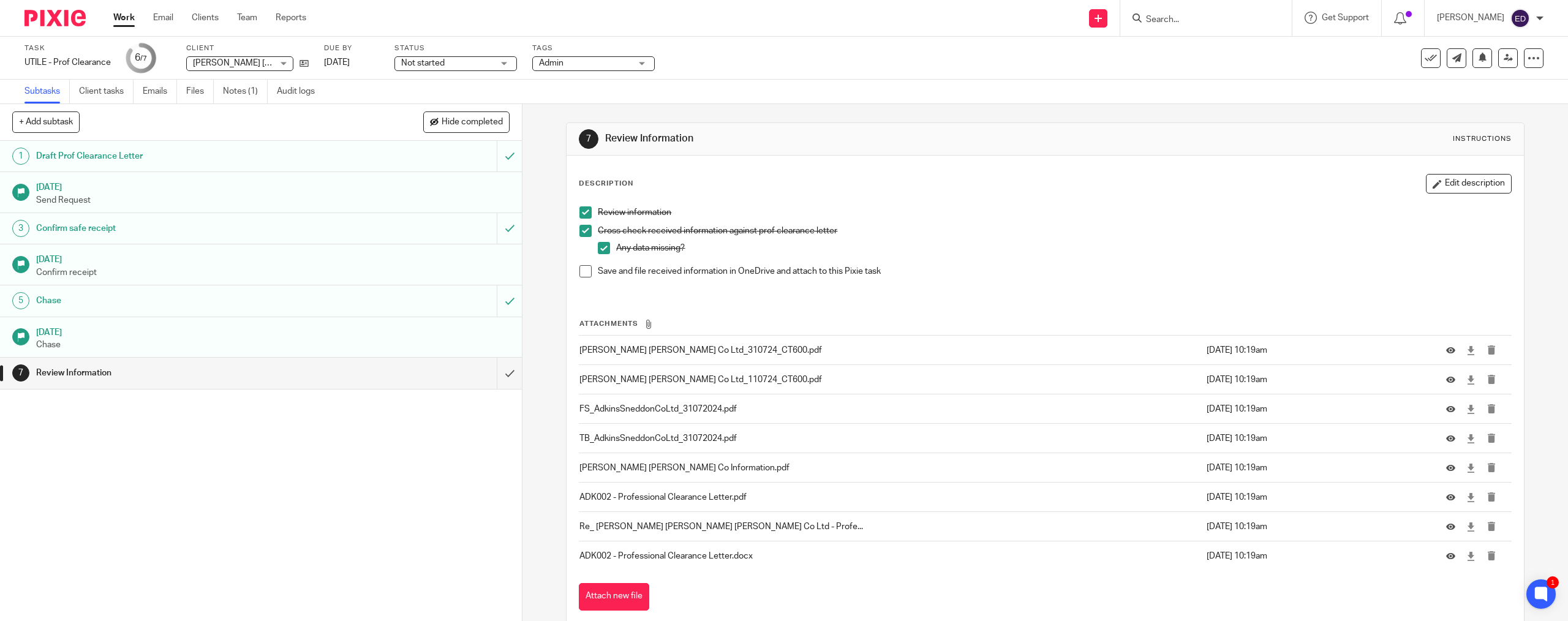
click at [566, 280] on div "7 Review Information Instructions Description Edit description Review informati…" at bounding box center [1045, 376] width 958 height 507
click at [579, 273] on span at bounding box center [586, 272] width 12 height 12
click at [498, 373] on input "submit" at bounding box center [261, 372] width 522 height 31
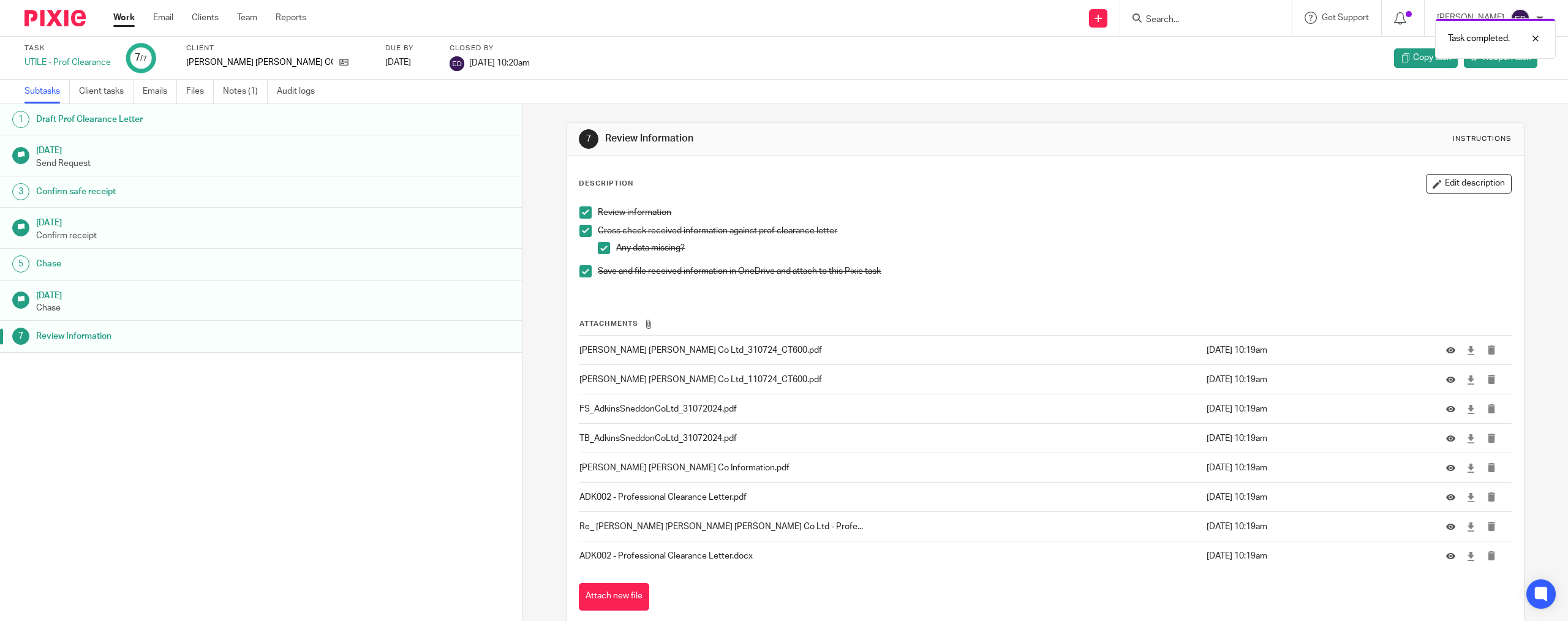
click at [123, 21] on link "Work" at bounding box center [124, 18] width 21 height 12
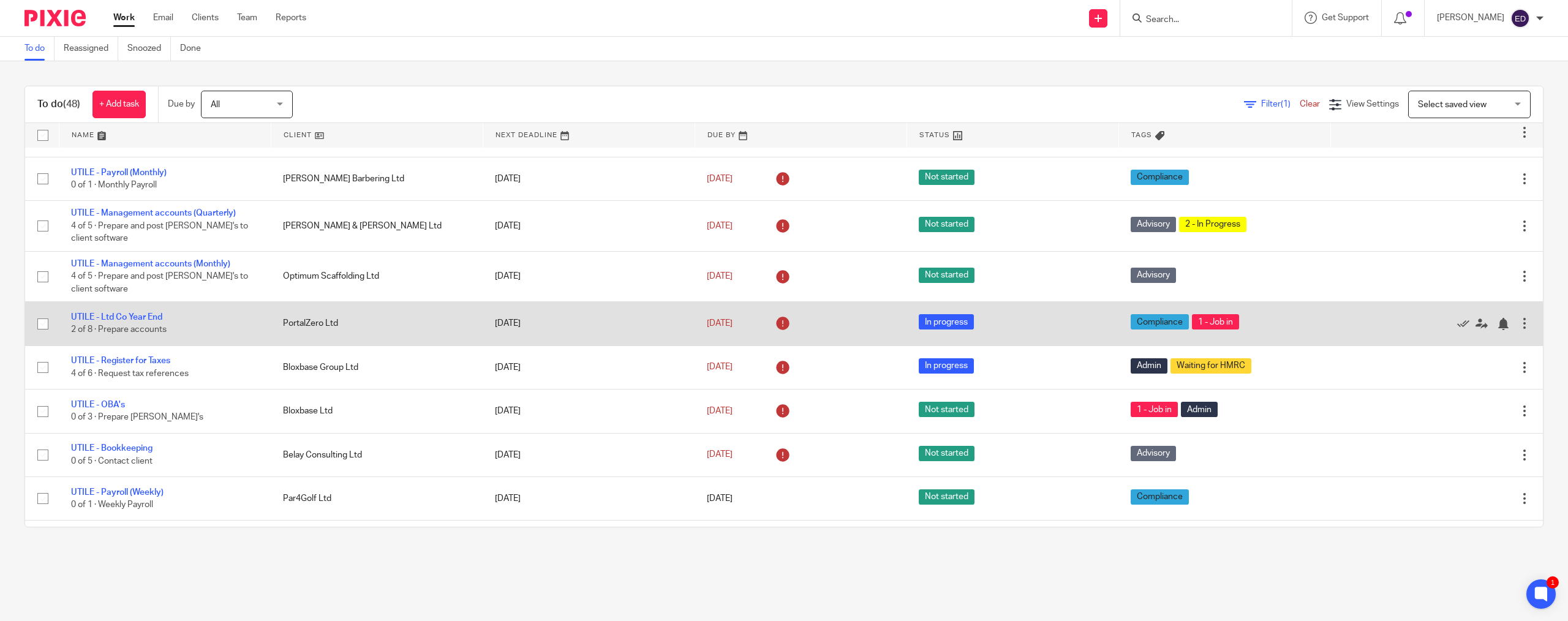
scroll to position [490, 0]
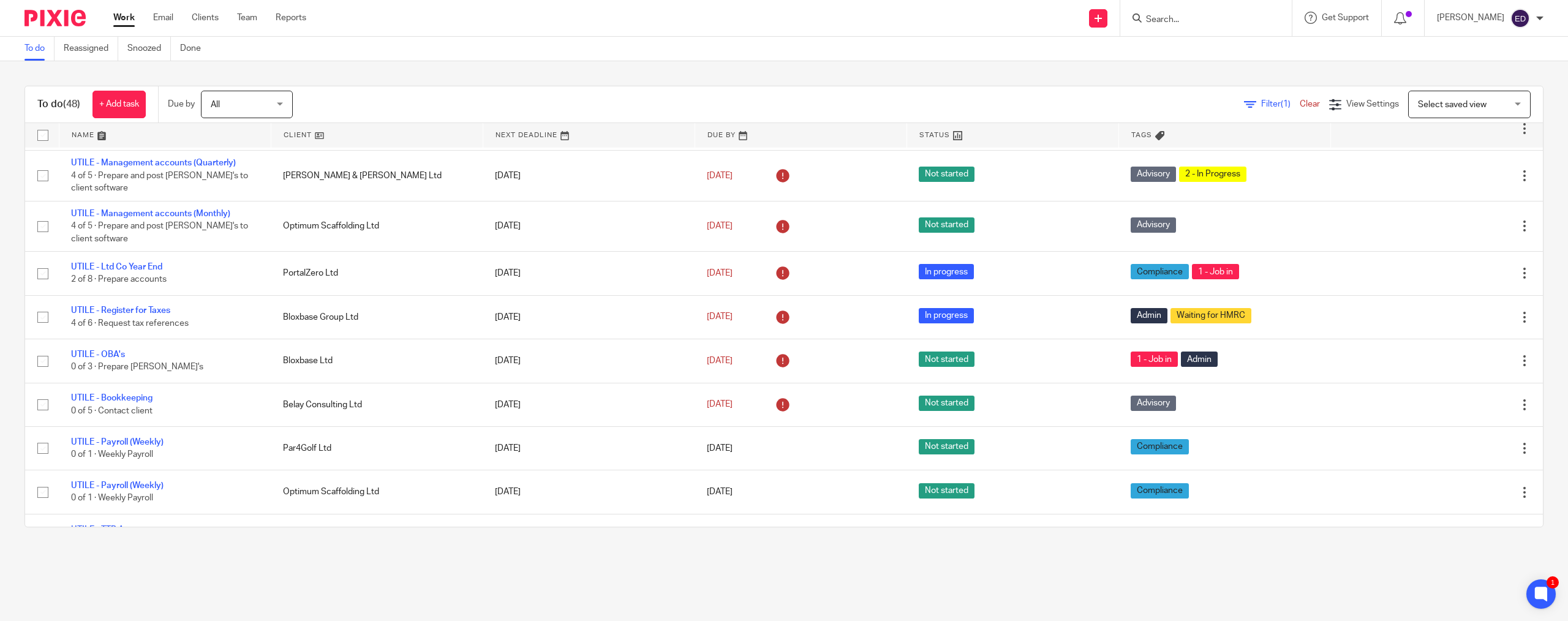
click at [1186, 25] on form at bounding box center [1209, 18] width 130 height 16
click at [1196, 22] on input "Search" at bounding box center [1199, 21] width 110 height 11
type input "n"
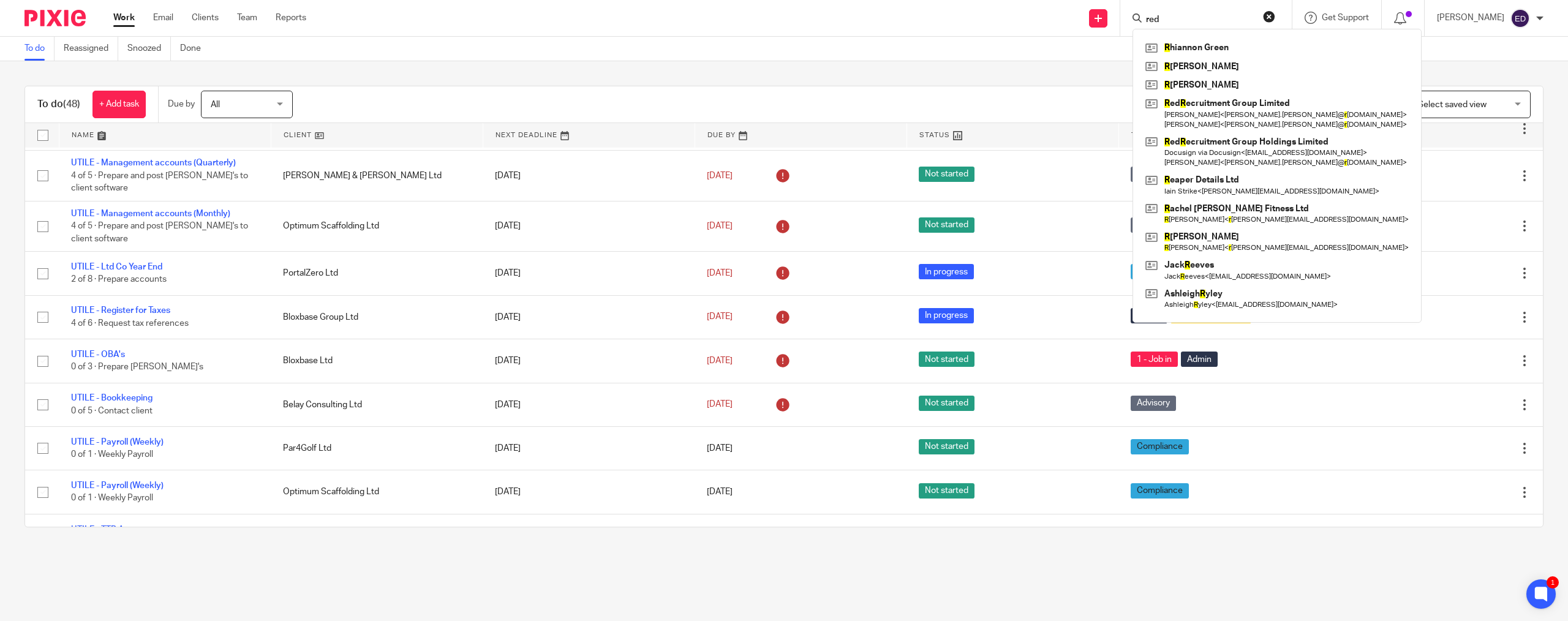
type input "red"
click button "submit" at bounding box center [0, 0] width 0 height 0
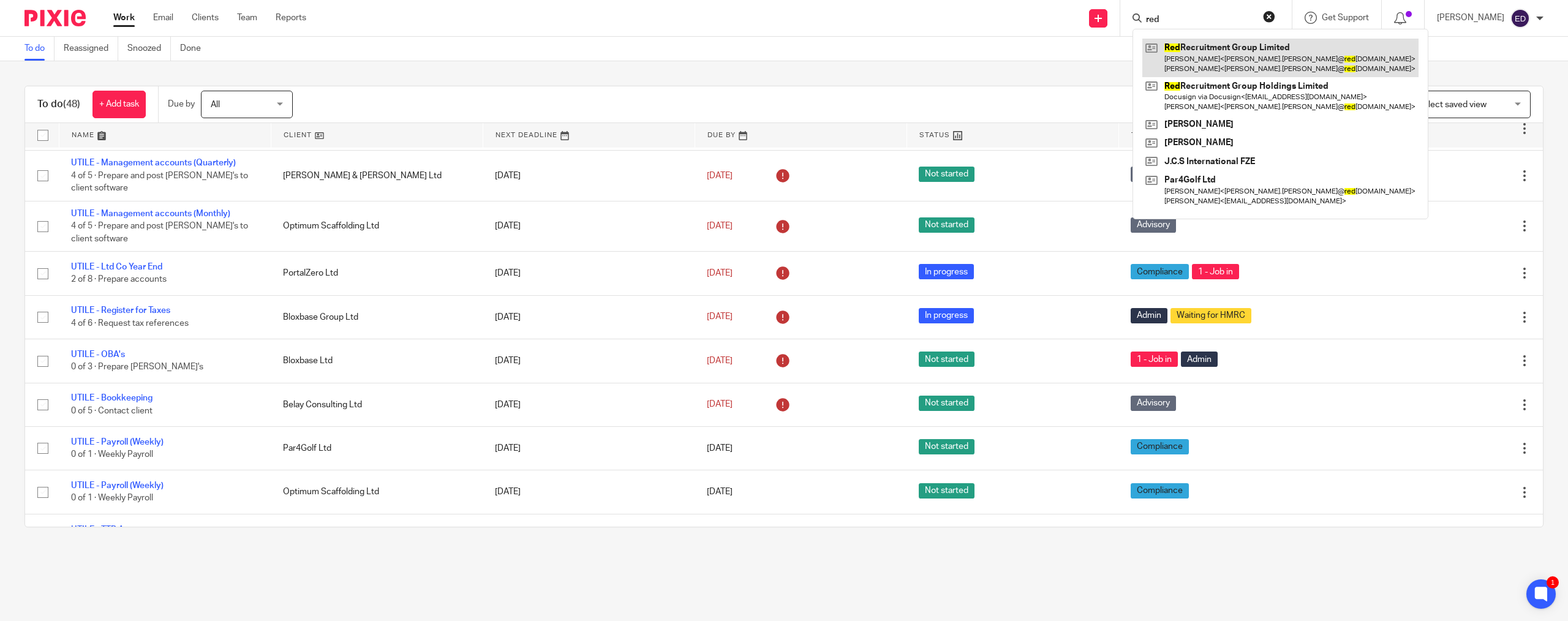
click at [1247, 57] on link at bounding box center [1280, 57] width 276 height 38
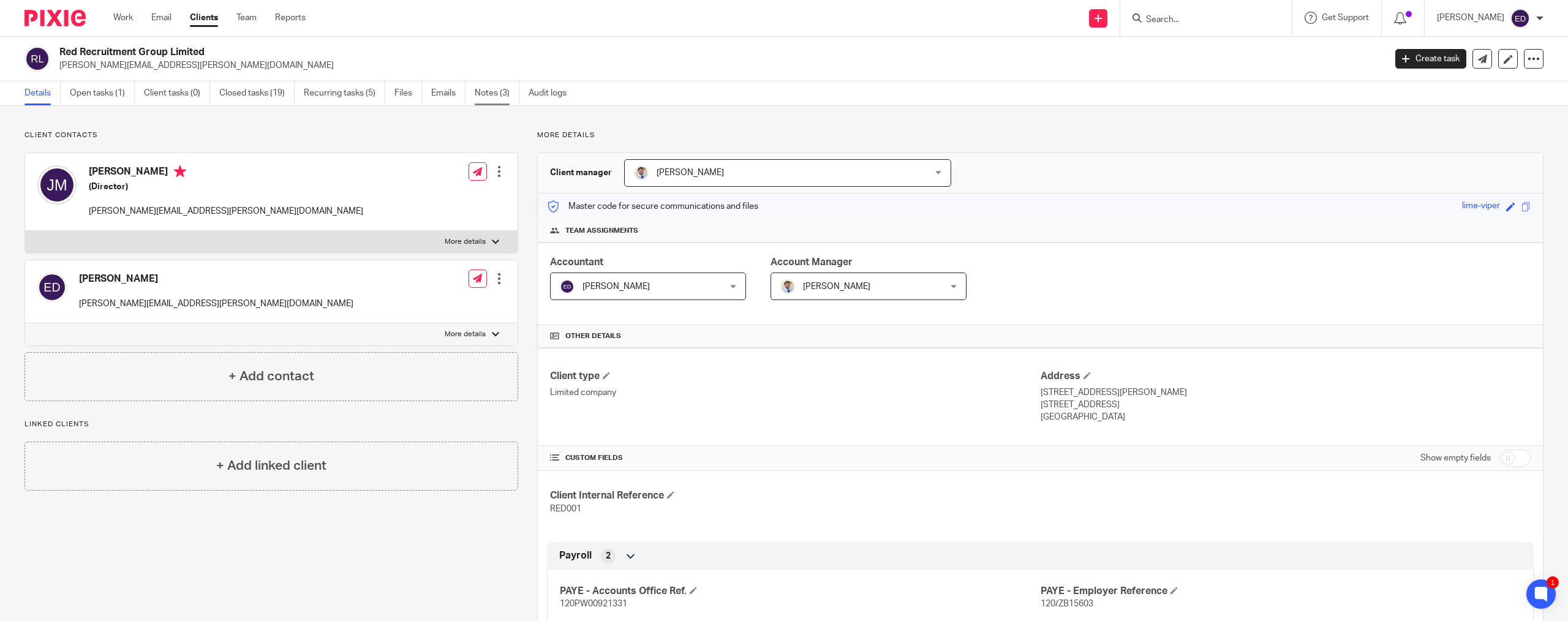
click at [504, 90] on link "Notes (3)" at bounding box center [497, 93] width 45 height 24
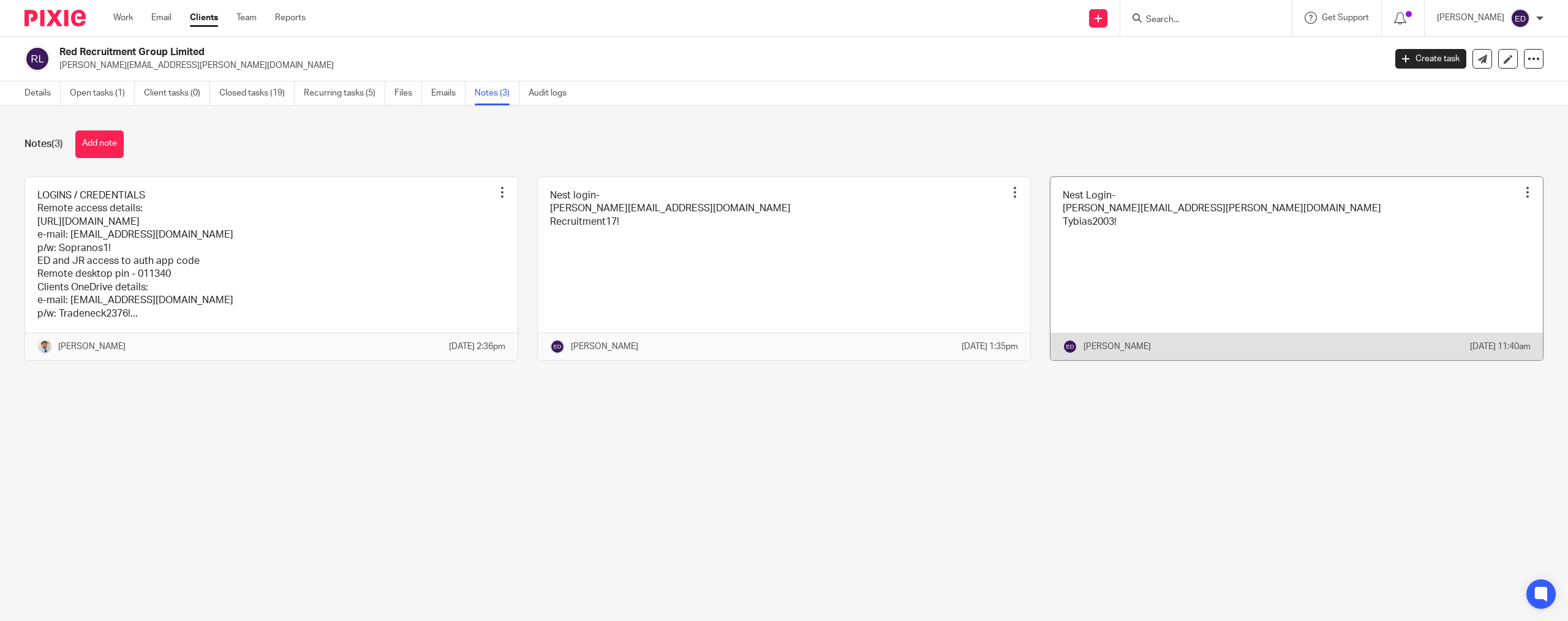
click at [1131, 245] on link at bounding box center [1296, 268] width 492 height 183
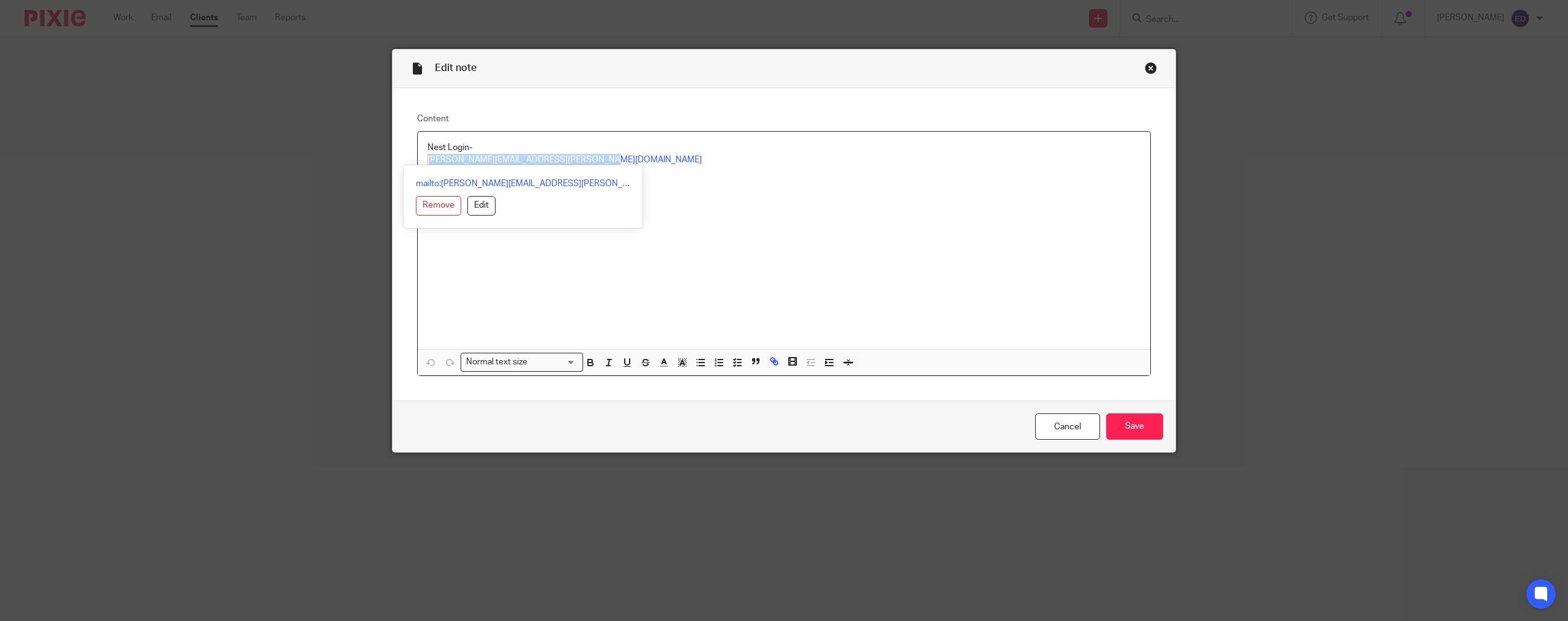
drag, startPoint x: 586, startPoint y: 159, endPoint x: 393, endPoint y: 161, distance: 193.0
click at [393, 161] on div "Content Nest Login- [PERSON_NAME][EMAIL_ADDRESS][PERSON_NAME][DOMAIN_NAME] Tybi…" at bounding box center [784, 245] width 782 height 313
copy link "[PERSON_NAME][EMAIL_ADDRESS][PERSON_NAME][DOMAIN_NAME]"
drag, startPoint x: 473, startPoint y: 176, endPoint x: 416, endPoint y: 175, distance: 57.0
click at [416, 175] on div "mailto:[PERSON_NAME][EMAIL_ADDRESS][PERSON_NAME][DOMAIN_NAME] Remove Edit" at bounding box center [523, 196] width 240 height 64
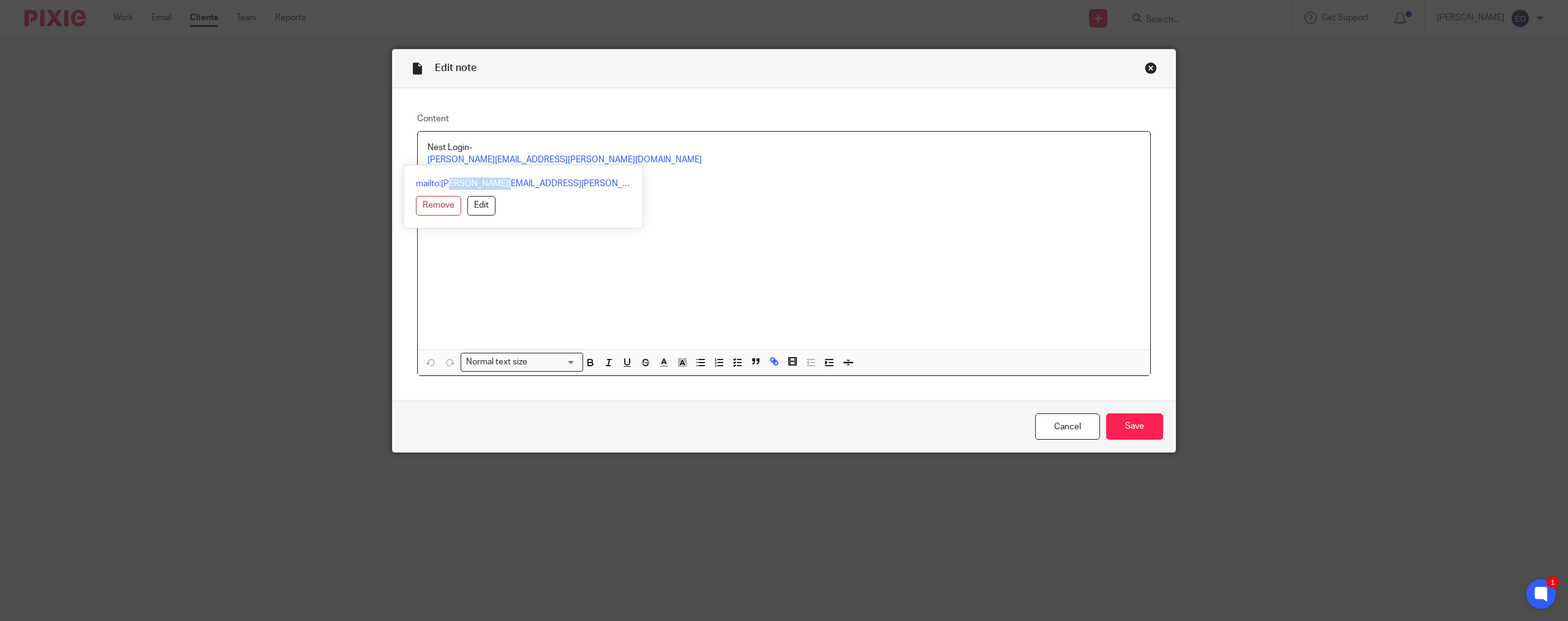
drag, startPoint x: 470, startPoint y: 292, endPoint x: 467, endPoint y: 228, distance: 64.1
click at [470, 292] on div "Nest Login- [PERSON_NAME][EMAIL_ADDRESS][PERSON_NAME][DOMAIN_NAME] Tybias2003!" at bounding box center [784, 240] width 733 height 217
drag, startPoint x: 473, startPoint y: 163, endPoint x: 449, endPoint y: 169, distance: 24.7
click at [449, 169] on div "Nest Login- [PERSON_NAME][EMAIL_ADDRESS][PERSON_NAME][DOMAIN_NAME] Tybias2003!" at bounding box center [784, 240] width 733 height 217
click at [892, 169] on p "Tybias2003!" at bounding box center [784, 172] width 713 height 12
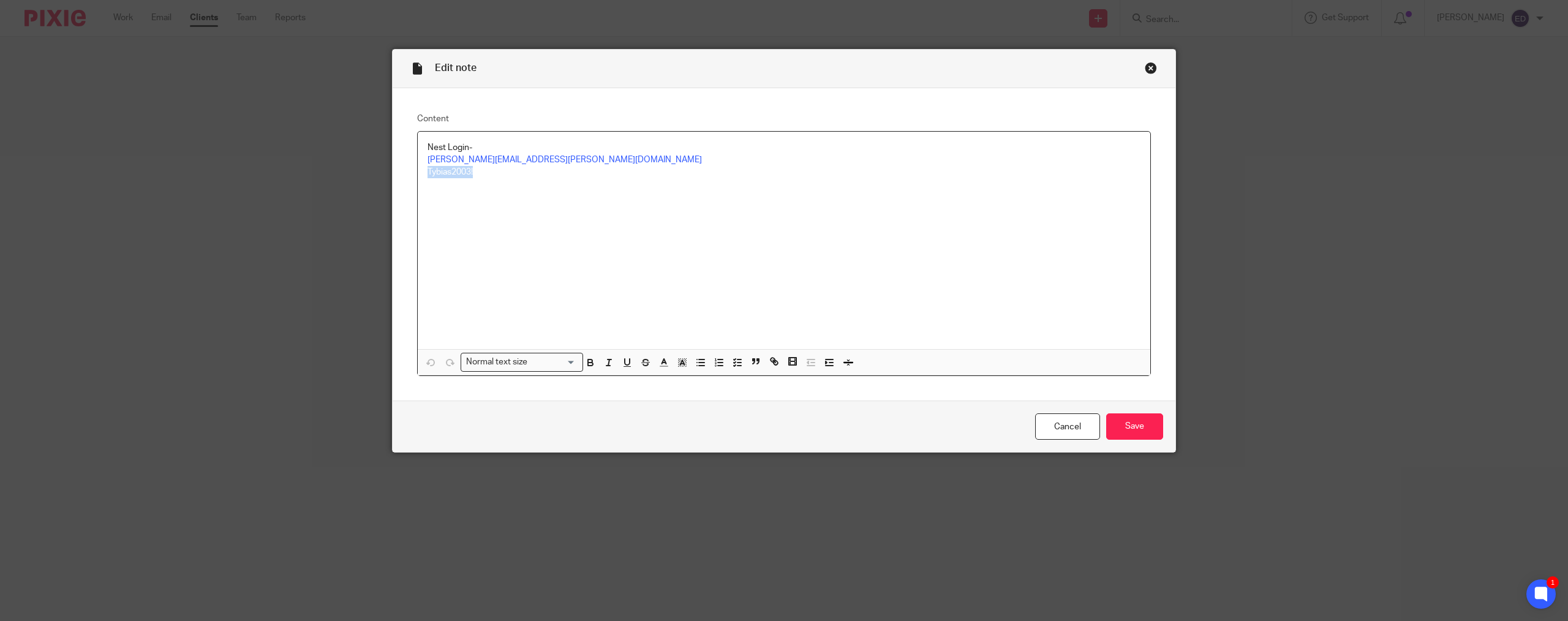
drag, startPoint x: 481, startPoint y: 174, endPoint x: 416, endPoint y: 171, distance: 65.1
click at [417, 171] on div "Nest Login- [PERSON_NAME][EMAIL_ADDRESS][PERSON_NAME][DOMAIN_NAME] Tybias2003!" at bounding box center [784, 240] width 733 height 217
copy p "Tybias2003!"
